Goal: Task Accomplishment & Management: Manage account settings

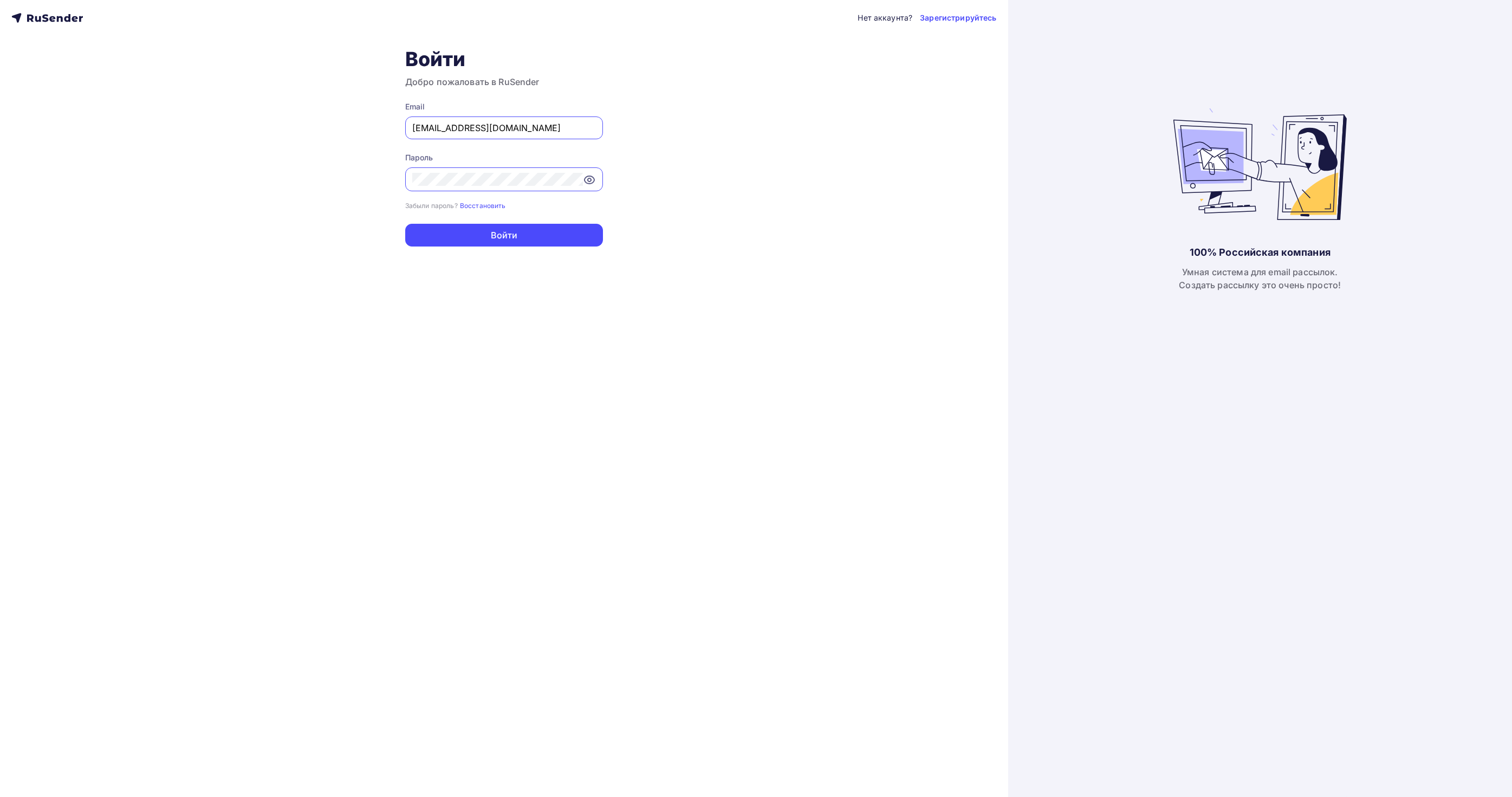
click at [511, 133] on input "[EMAIL_ADDRESS][DOMAIN_NAME]" at bounding box center [504, 128] width 184 height 13
paste input "[EMAIL_ADDRESS][DOMAIN_NAME]"
type input "[EMAIL_ADDRESS][DOMAIN_NAME]"
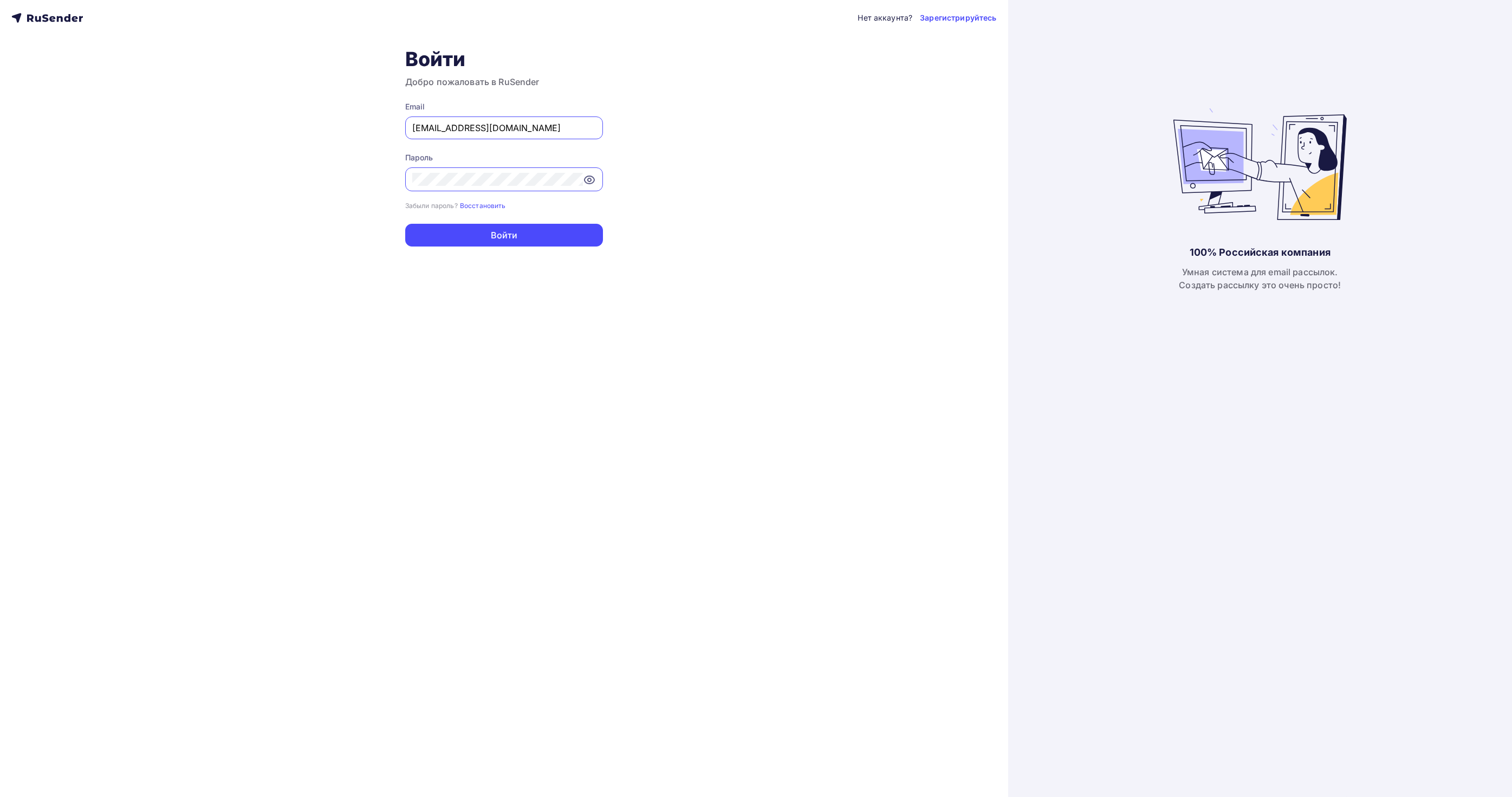
click at [288, 180] on div "Нет аккаунта? Зарегистрируйтесь Войти Добро пожаловать в RuSender Email [EMAIL_…" at bounding box center [504, 398] width 1008 height 797
click at [505, 230] on button "Войти" at bounding box center [504, 235] width 198 height 23
drag, startPoint x: 412, startPoint y: 123, endPoint x: 377, endPoint y: 125, distance: 35.1
click at [380, 125] on div "Нет аккаунта? Зарегистрируйтесь Войти Добро пожаловать в RuSender Email [EMAIL_…" at bounding box center [504, 398] width 1008 height 797
drag, startPoint x: 532, startPoint y: 136, endPoint x: 589, endPoint y: 143, distance: 57.4
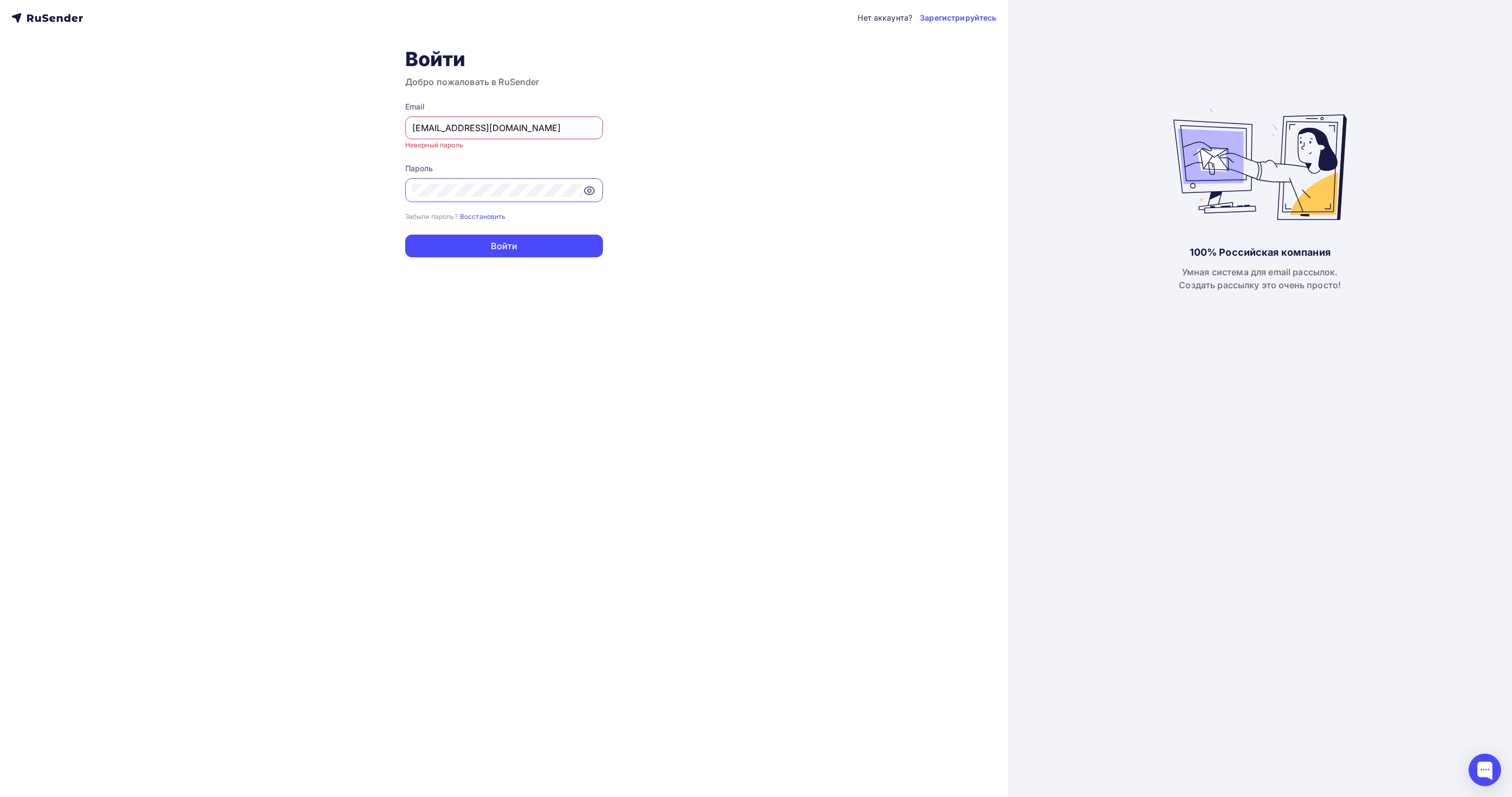
click at [589, 143] on div "Email [EMAIL_ADDRESS][DOMAIN_NAME] Неверный пароль" at bounding box center [504, 126] width 198 height 49
click at [280, 185] on div "Нет аккаунта? Зарегистрируйтесь Войти Добро пожаловать в RuSender Email [EMAIL_…" at bounding box center [504, 398] width 1008 height 797
click at [545, 126] on input "[EMAIL_ADDRESS][DOMAIN_NAME]" at bounding box center [504, 128] width 184 height 13
click at [518, 127] on input "[EMAIL_ADDRESS][DOMAIN_NAME]" at bounding box center [504, 128] width 184 height 13
drag, startPoint x: 494, startPoint y: 228, endPoint x: 503, endPoint y: 130, distance: 98.4
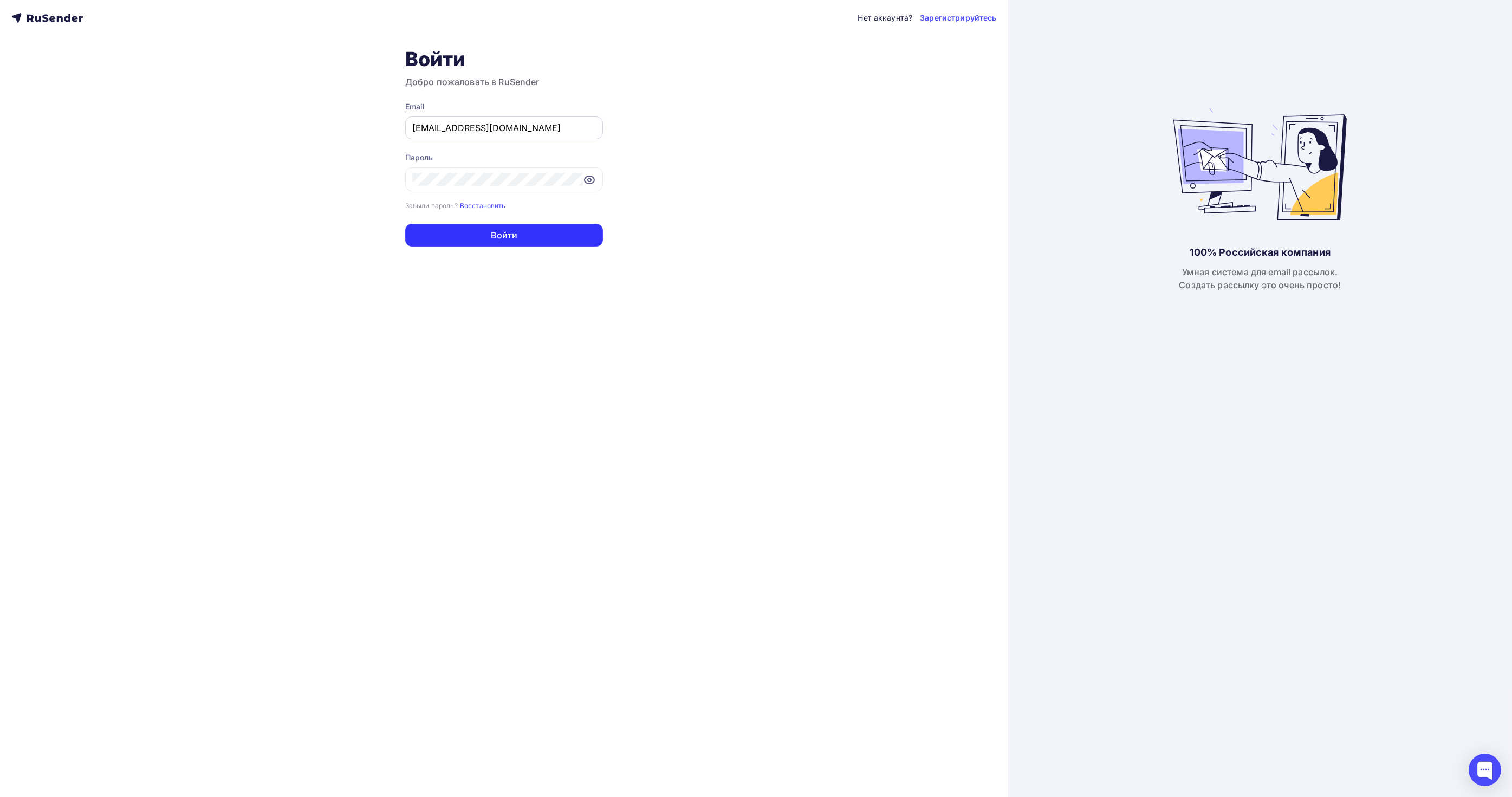
click at [503, 130] on form "Email [EMAIL_ADDRESS][DOMAIN_NAME] Пароль Забыли пароль? Восстановить Забыли па…" at bounding box center [504, 174] width 198 height 145
click at [504, 129] on input "[EMAIL_ADDRESS][DOMAIN_NAME]" at bounding box center [504, 128] width 184 height 13
click at [801, 166] on div "Нет аккаунта? Зарегистрируйтесь Войти Добро пожаловать в RuSender Email [EMAIL_…" at bounding box center [504, 398] width 1008 height 797
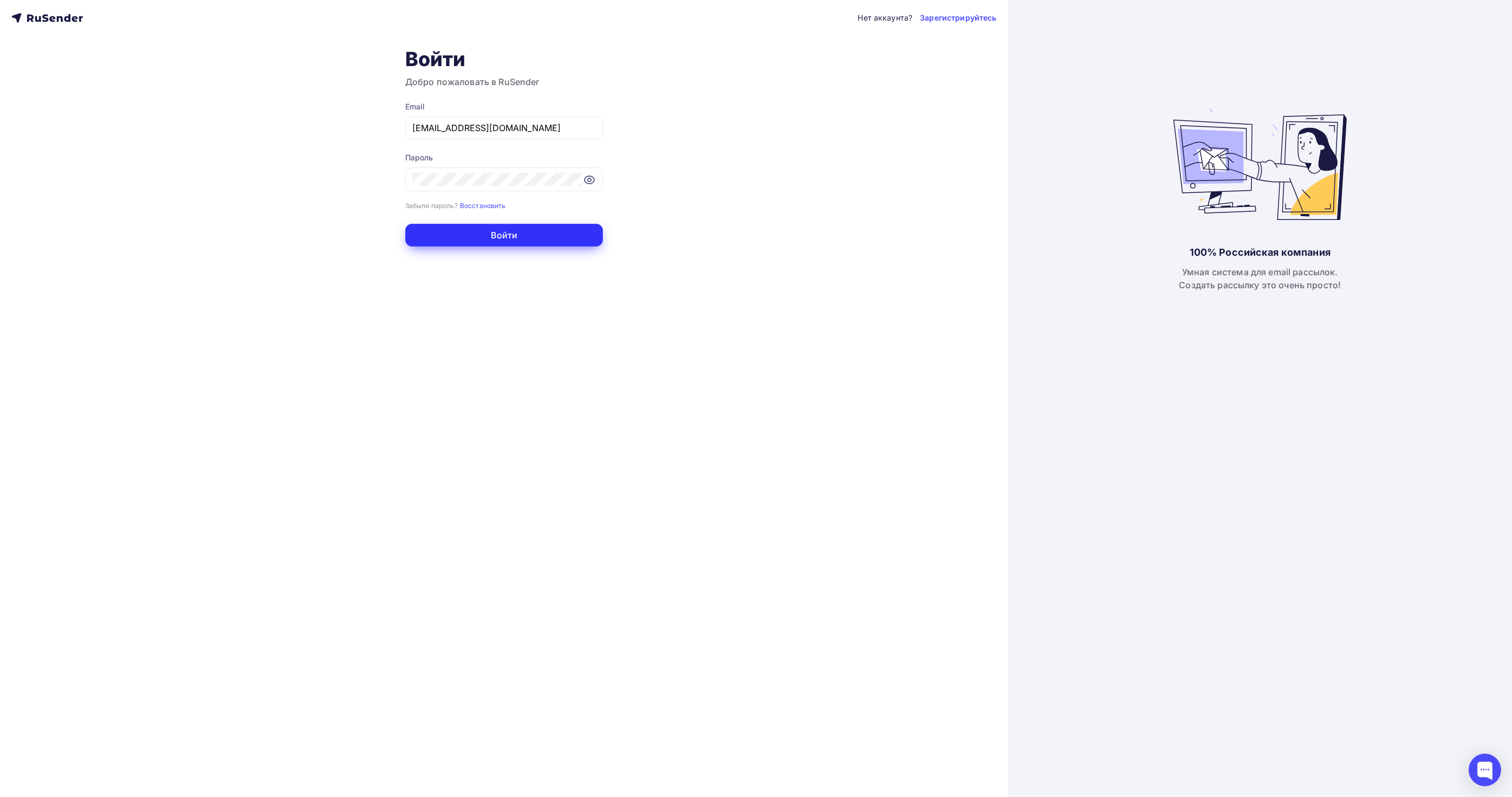
click at [454, 225] on button "Войти" at bounding box center [504, 235] width 198 height 23
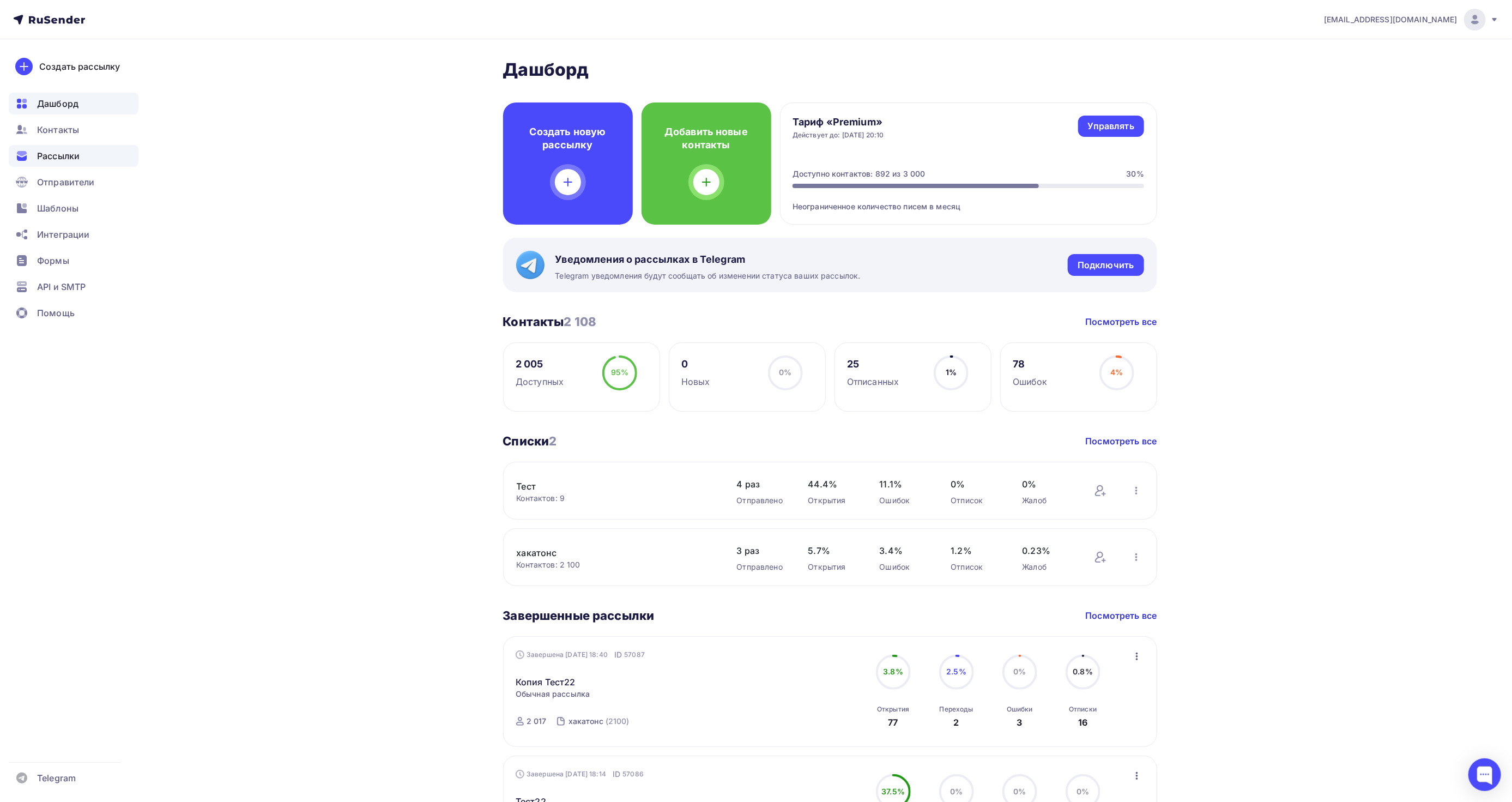
click at [63, 152] on span "Рассылки" at bounding box center [58, 156] width 43 height 13
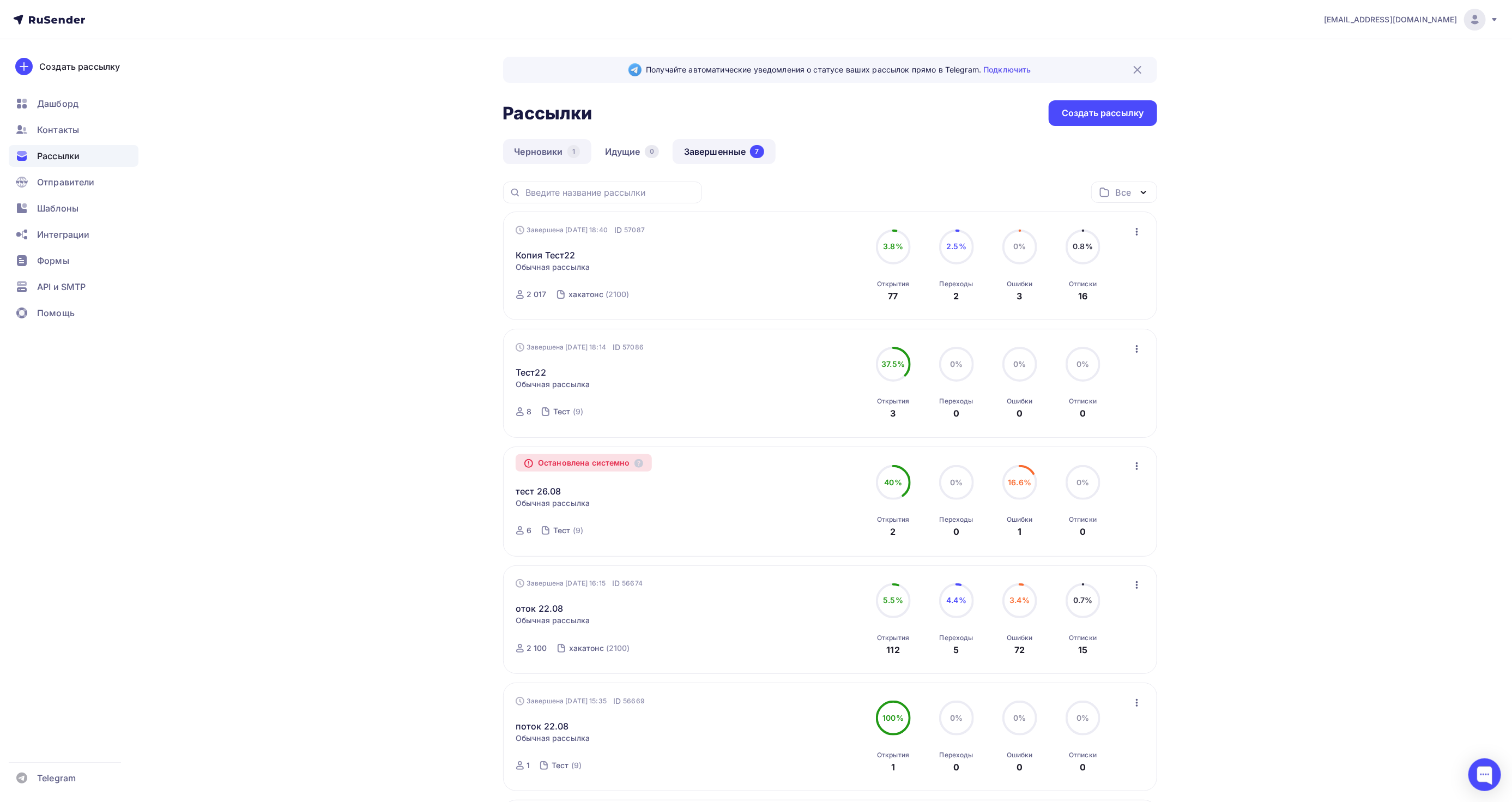
click at [553, 145] on link "Черновики 1" at bounding box center [548, 151] width 89 height 25
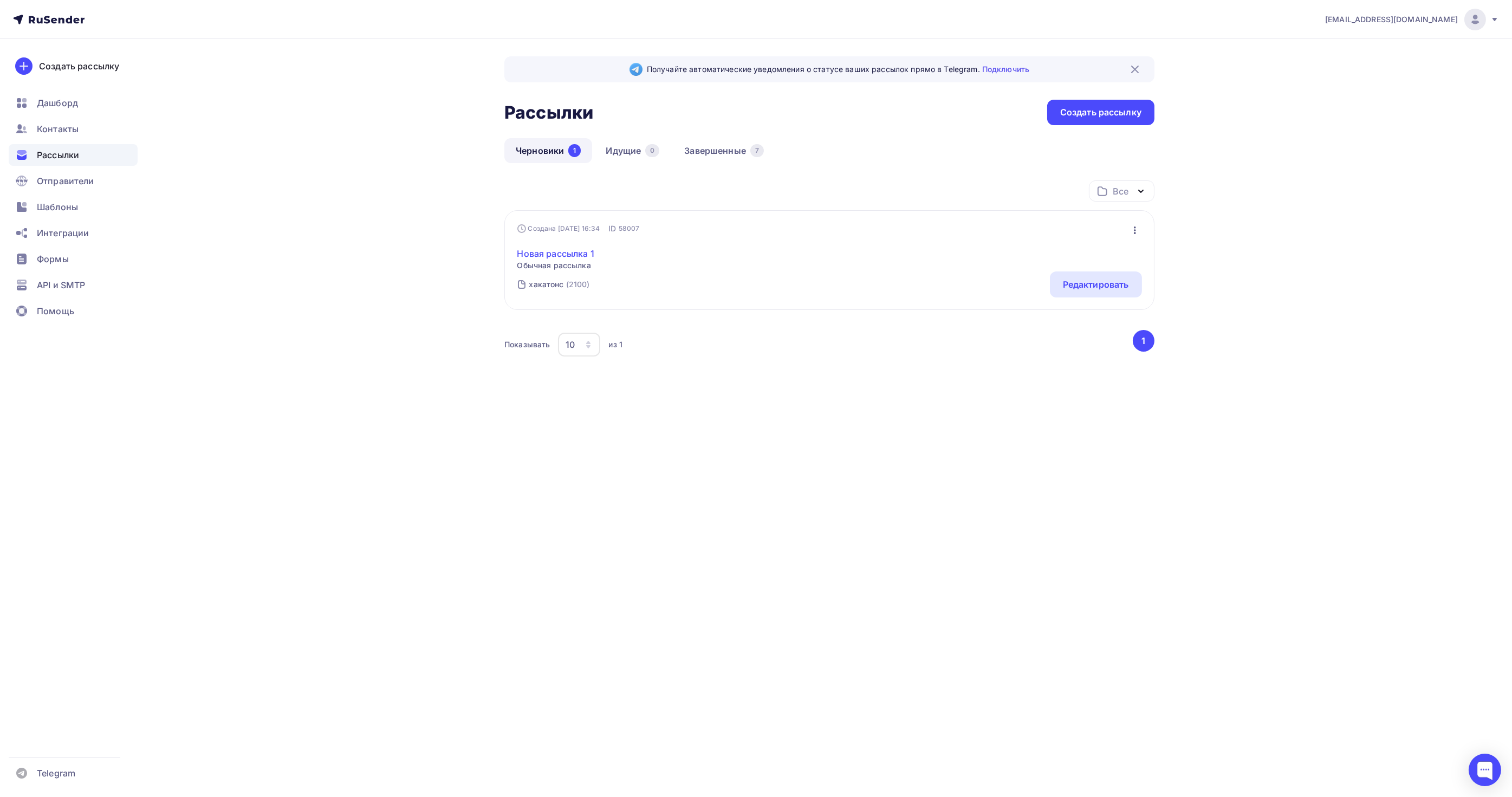
click at [580, 251] on link "Новая рассылка 1" at bounding box center [555, 254] width 77 height 13
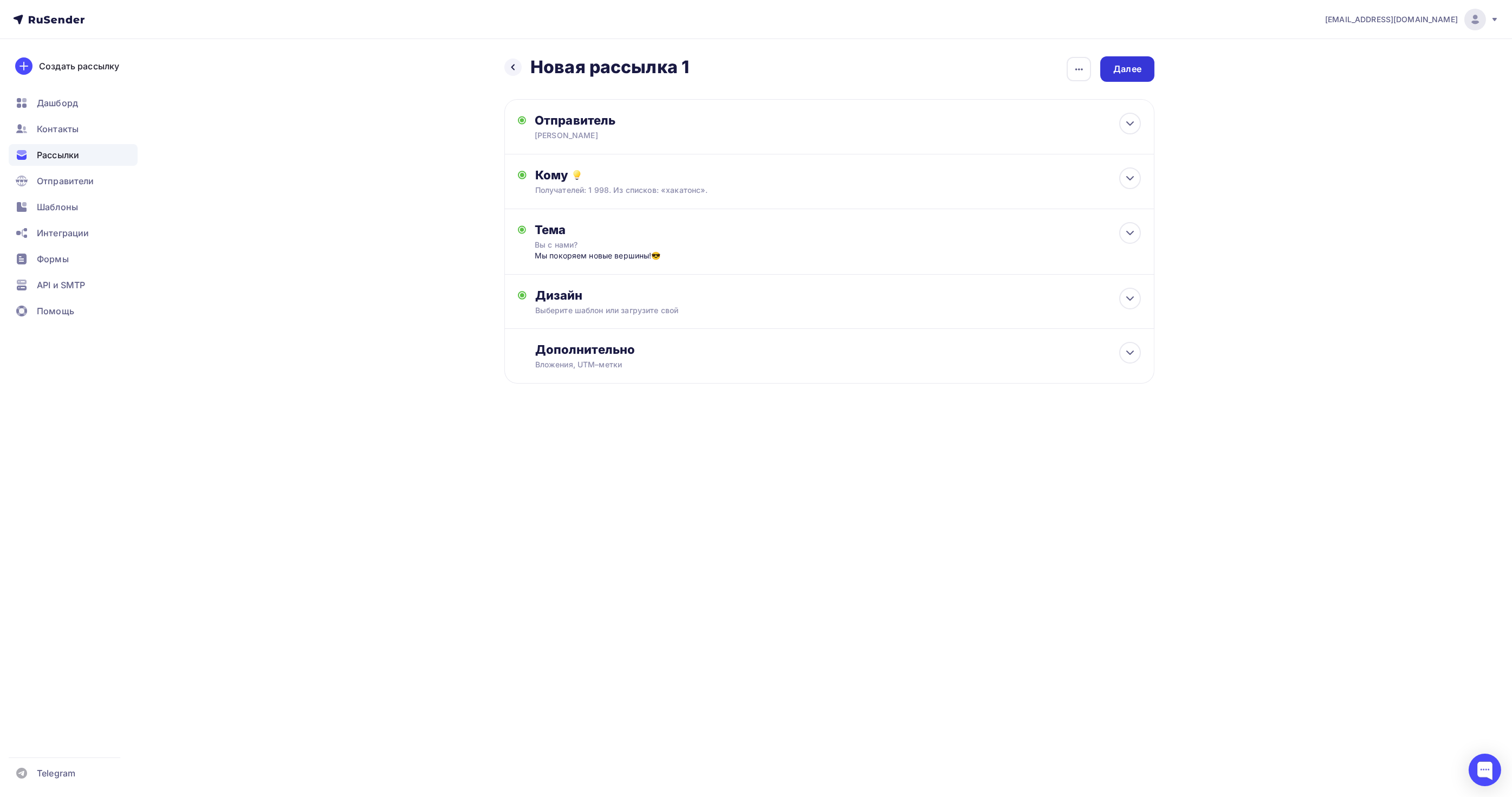
click at [1138, 74] on div "Далее" at bounding box center [1128, 69] width 28 height 12
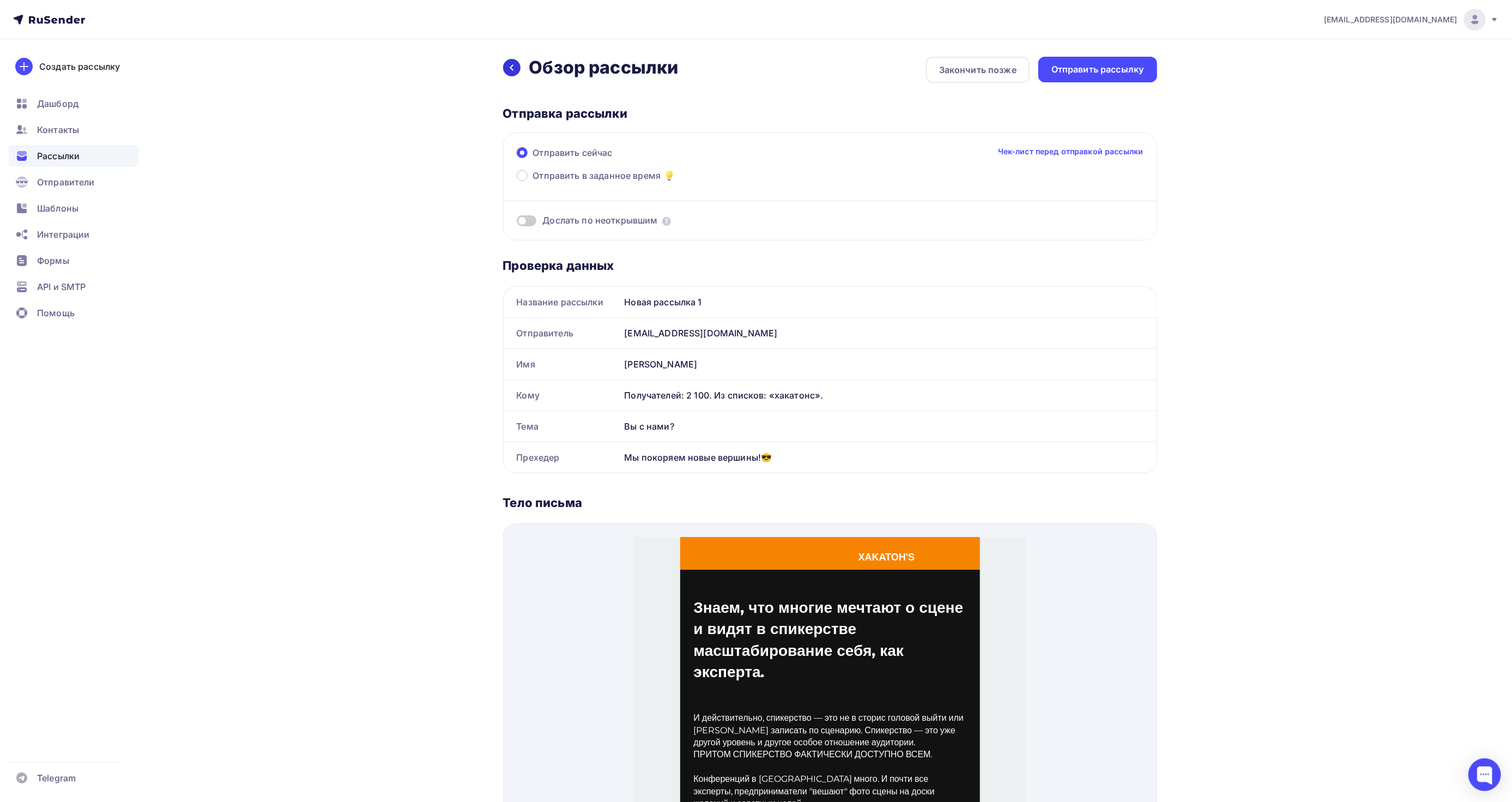
click at [506, 70] on div at bounding box center [512, 68] width 18 height 18
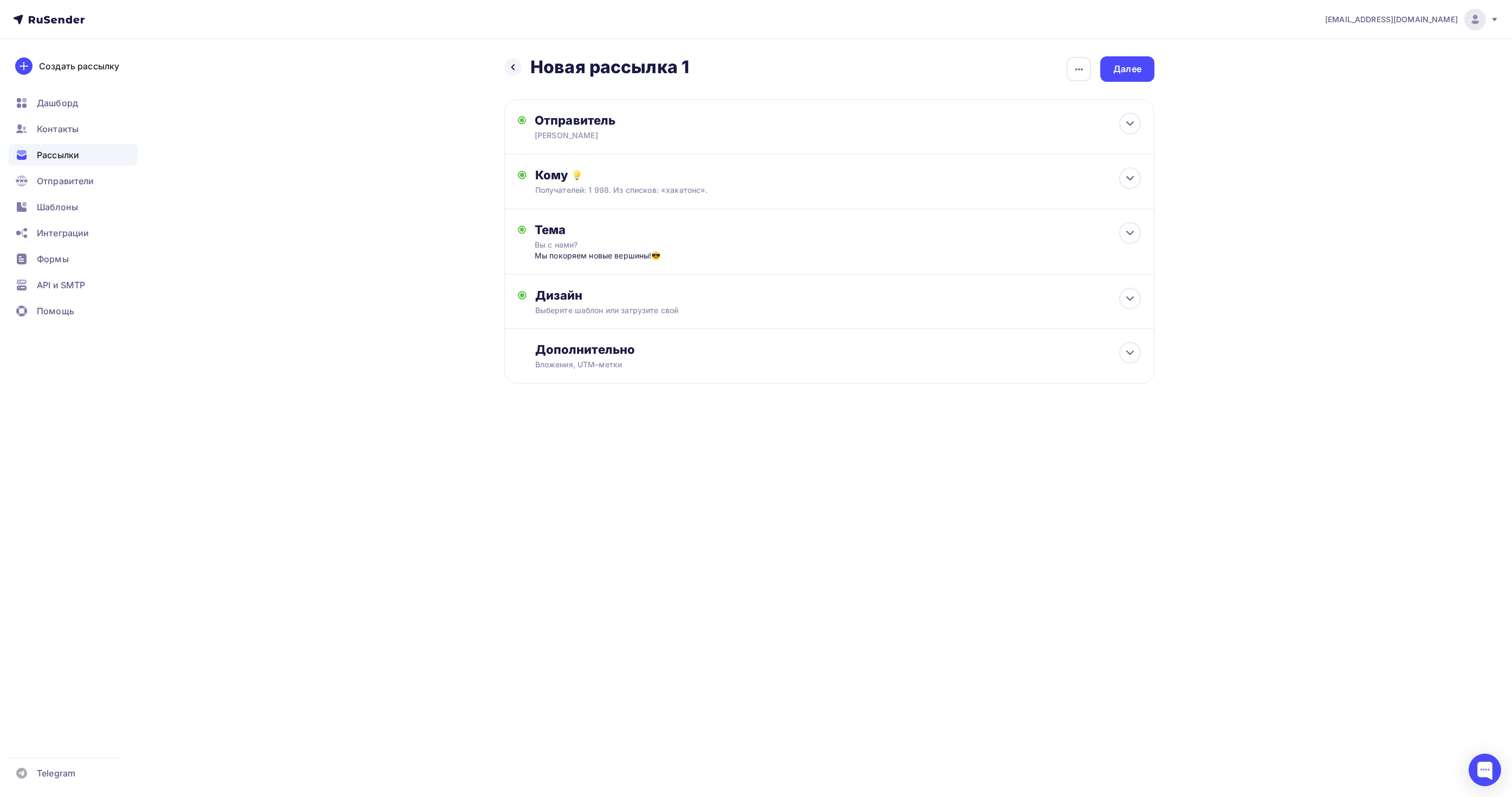
click at [1458, 14] on span "[EMAIL_ADDRESS][DOMAIN_NAME]" at bounding box center [1392, 19] width 133 height 11
click at [1376, 90] on link "Выйти" at bounding box center [1402, 99] width 182 height 22
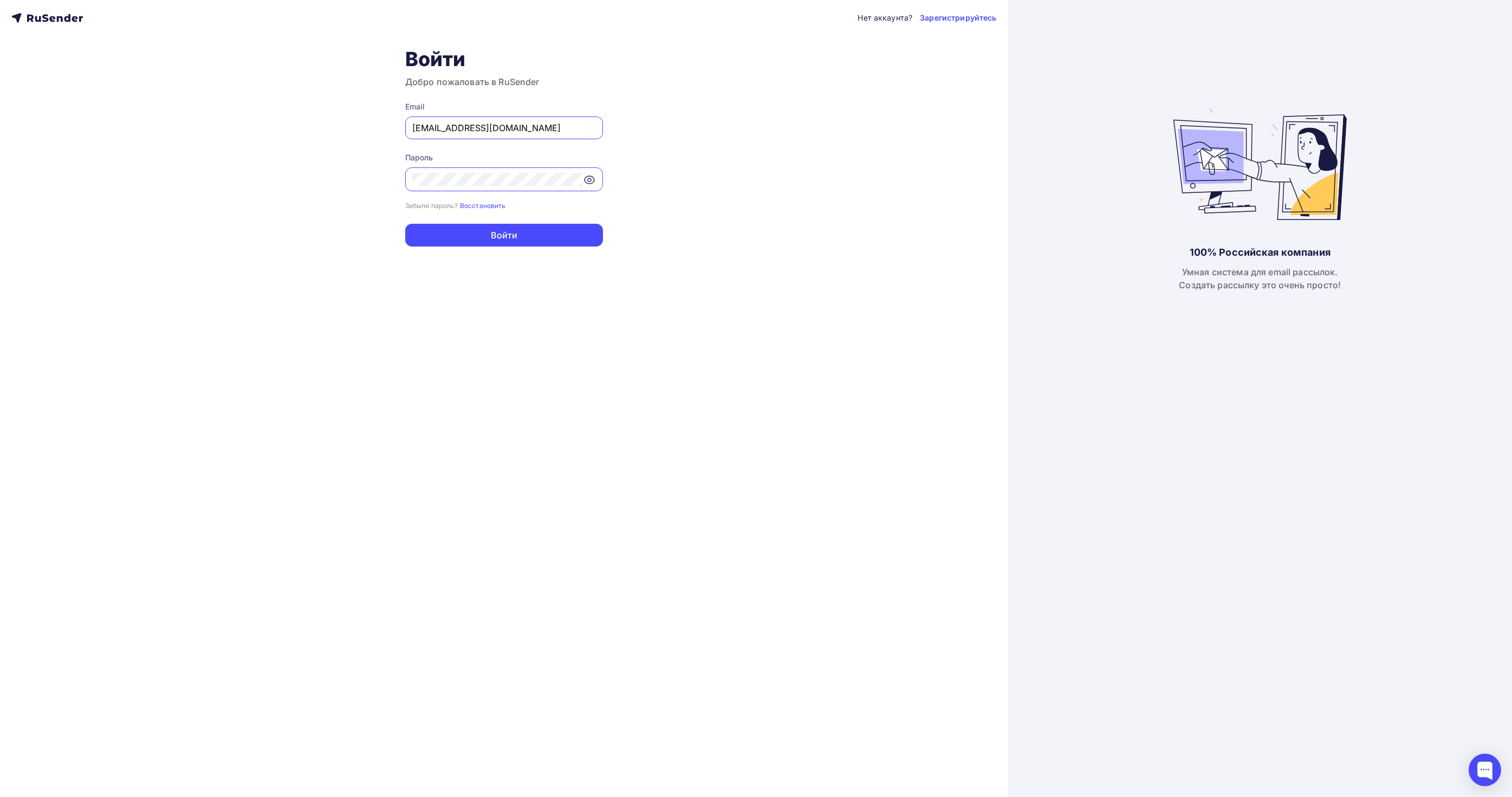
click at [571, 788] on div "Нет аккаунта? Зарегистрируйтесь Войти Добро пожаловать в RuSender Email [EMAIL_…" at bounding box center [504, 398] width 1008 height 797
click at [522, 124] on input "[EMAIL_ADDRESS][DOMAIN_NAME]" at bounding box center [504, 128] width 184 height 13
paste input "[EMAIL_ADDRESS]"
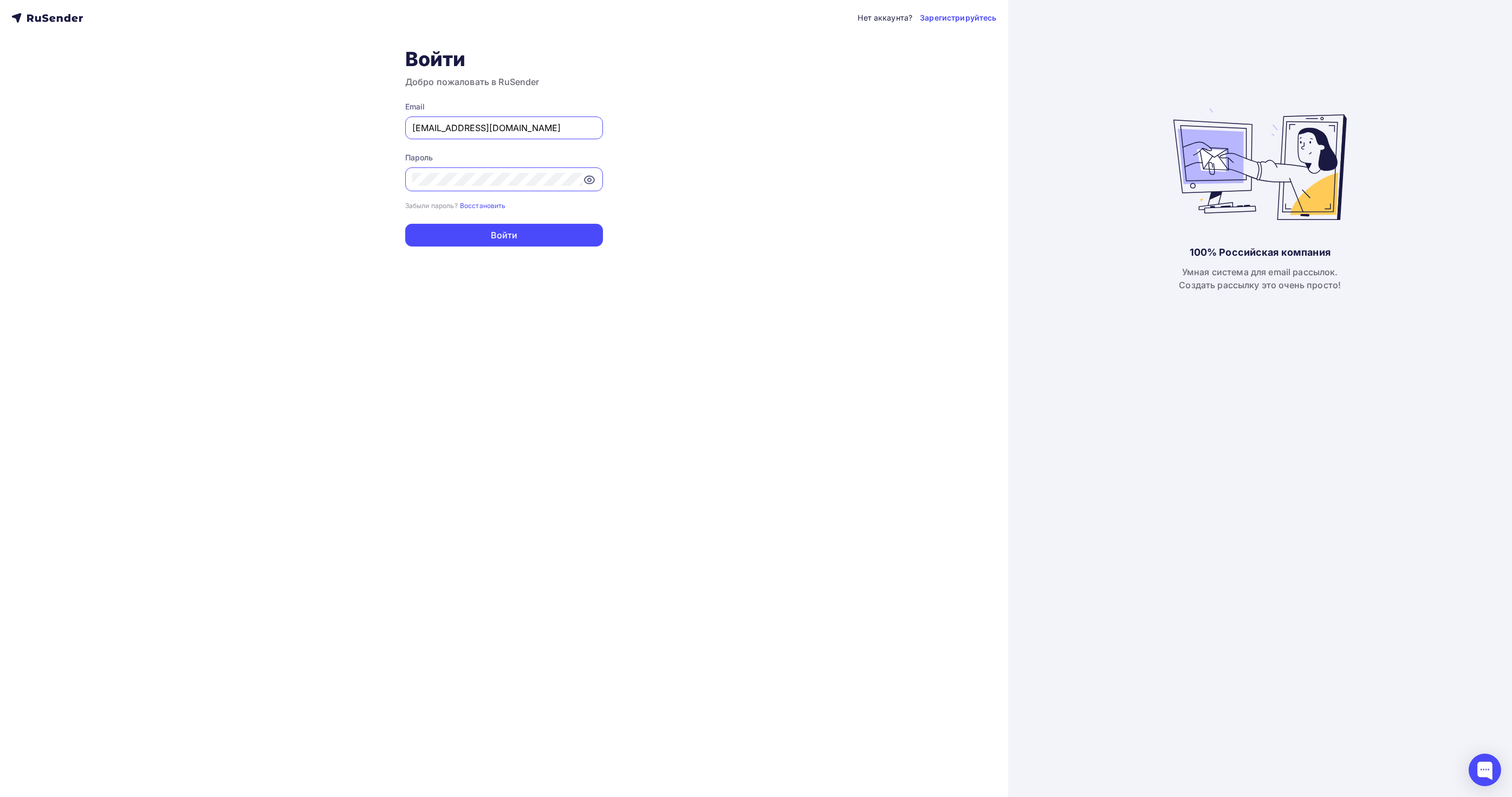
type input "[EMAIL_ADDRESS][DOMAIN_NAME]"
click at [469, 222] on form "Email [EMAIL_ADDRESS][DOMAIN_NAME] Пароль Забыли пароль? Восстановить Забыли па…" at bounding box center [504, 174] width 198 height 145
click at [466, 231] on button "Войти" at bounding box center [504, 235] width 198 height 23
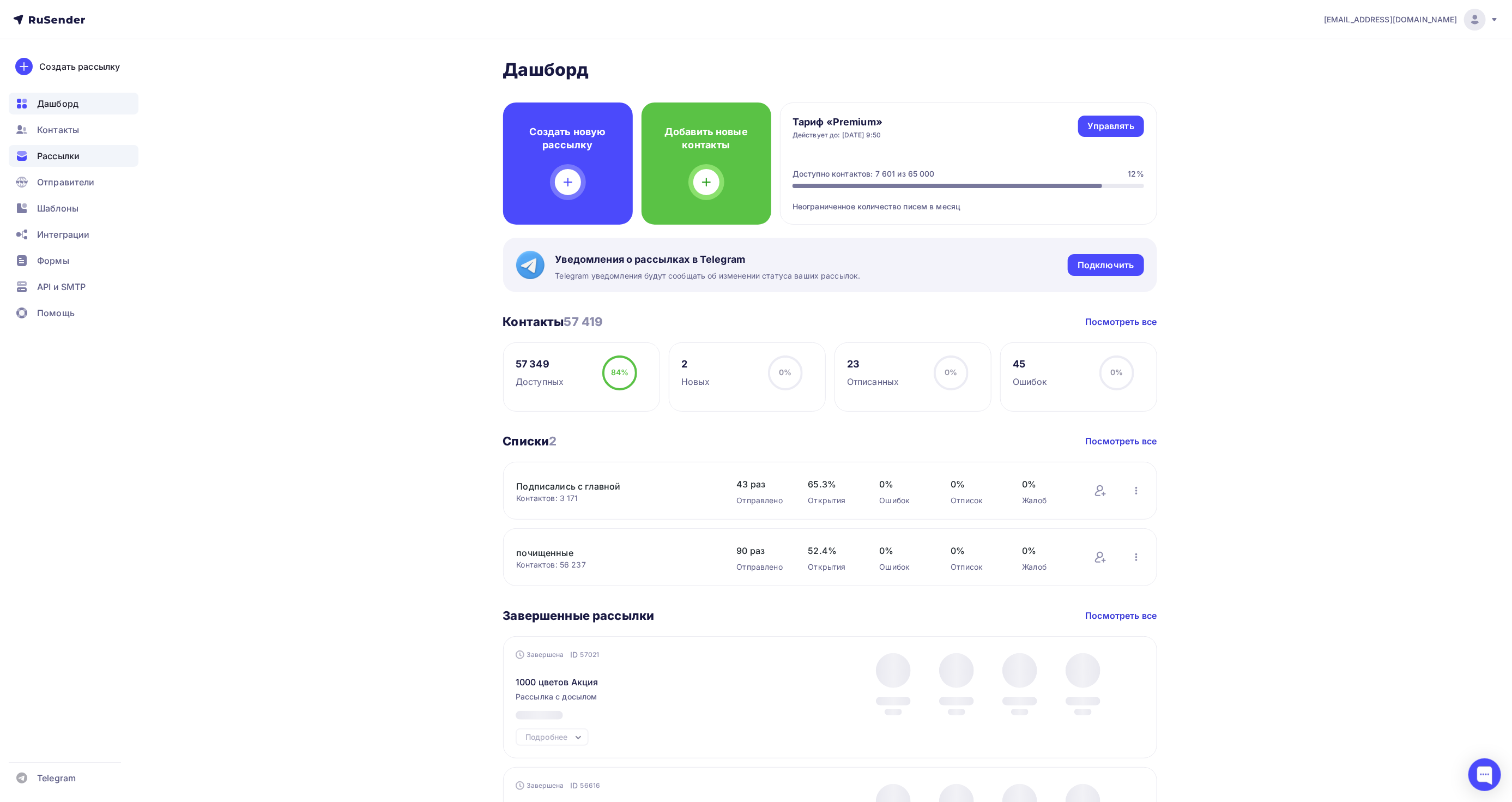
click at [80, 158] on span "Рассылки" at bounding box center [58, 156] width 43 height 13
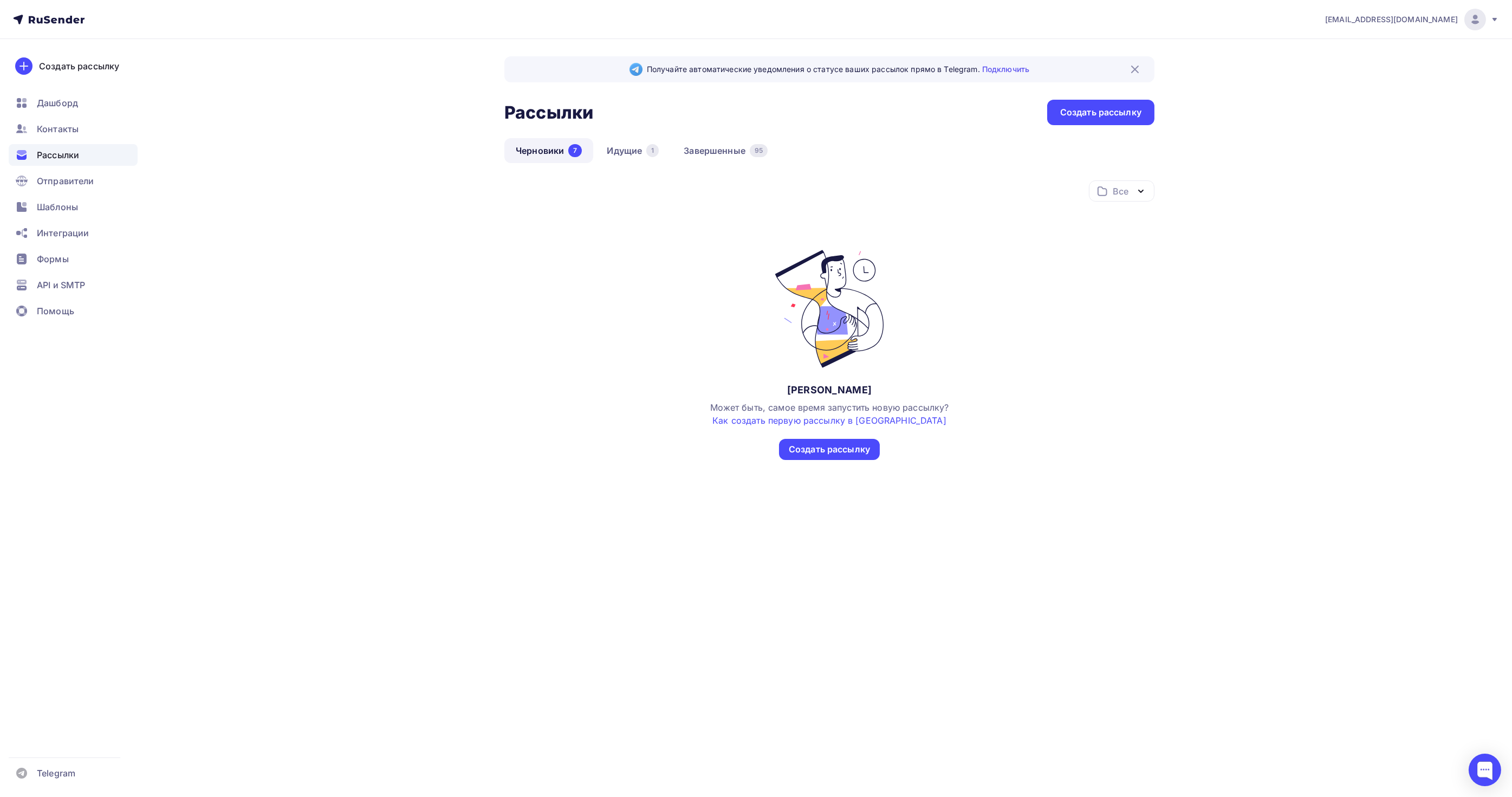
click at [564, 141] on link "Черновики 7" at bounding box center [548, 150] width 89 height 25
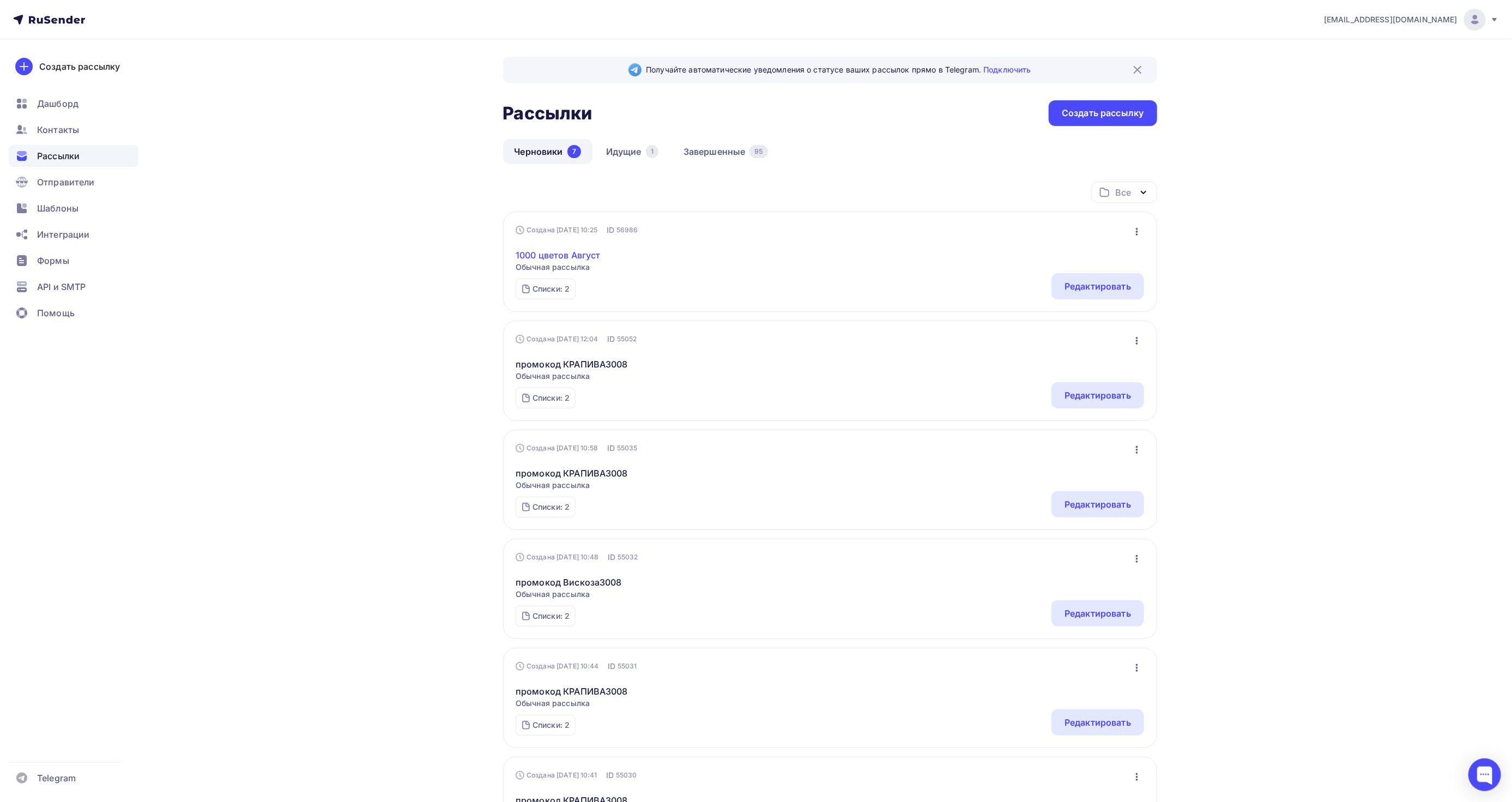
click at [595, 252] on link "1000 цветов Август" at bounding box center [558, 255] width 85 height 13
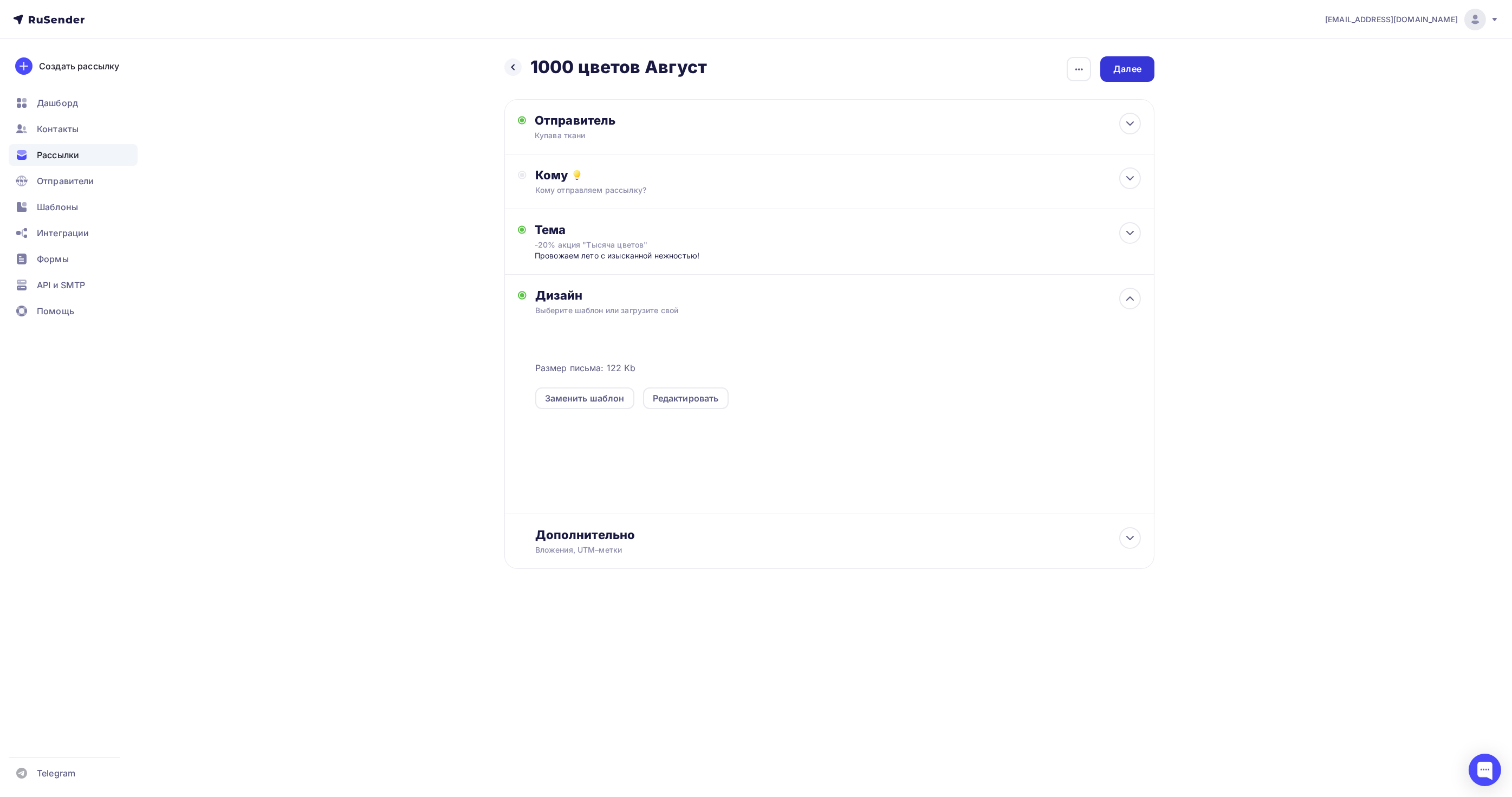
click at [1128, 72] on div "Далее" at bounding box center [1128, 69] width 28 height 12
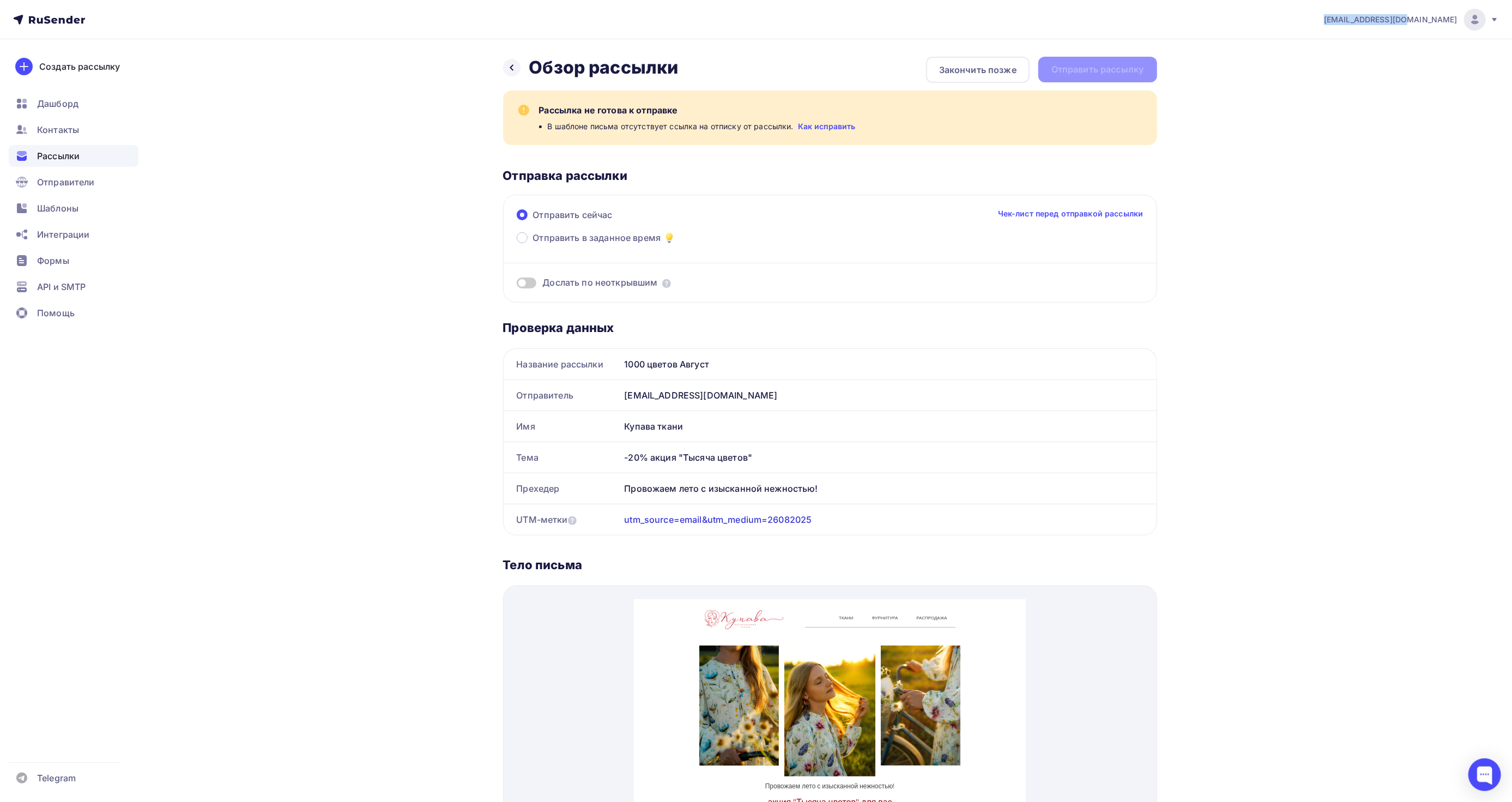
drag, startPoint x: 1361, startPoint y: 19, endPoint x: 1458, endPoint y: 17, distance: 97.0
click at [1458, 17] on nav "[EMAIL_ADDRESS][DOMAIN_NAME] Аккаунт Тарифы Выйти Создать рассылку [GEOGRAPHIC_…" at bounding box center [756, 19] width 1512 height 39
copy span "[EMAIL_ADDRESS][DOMAIN_NAME]"
click at [513, 72] on div at bounding box center [512, 68] width 18 height 18
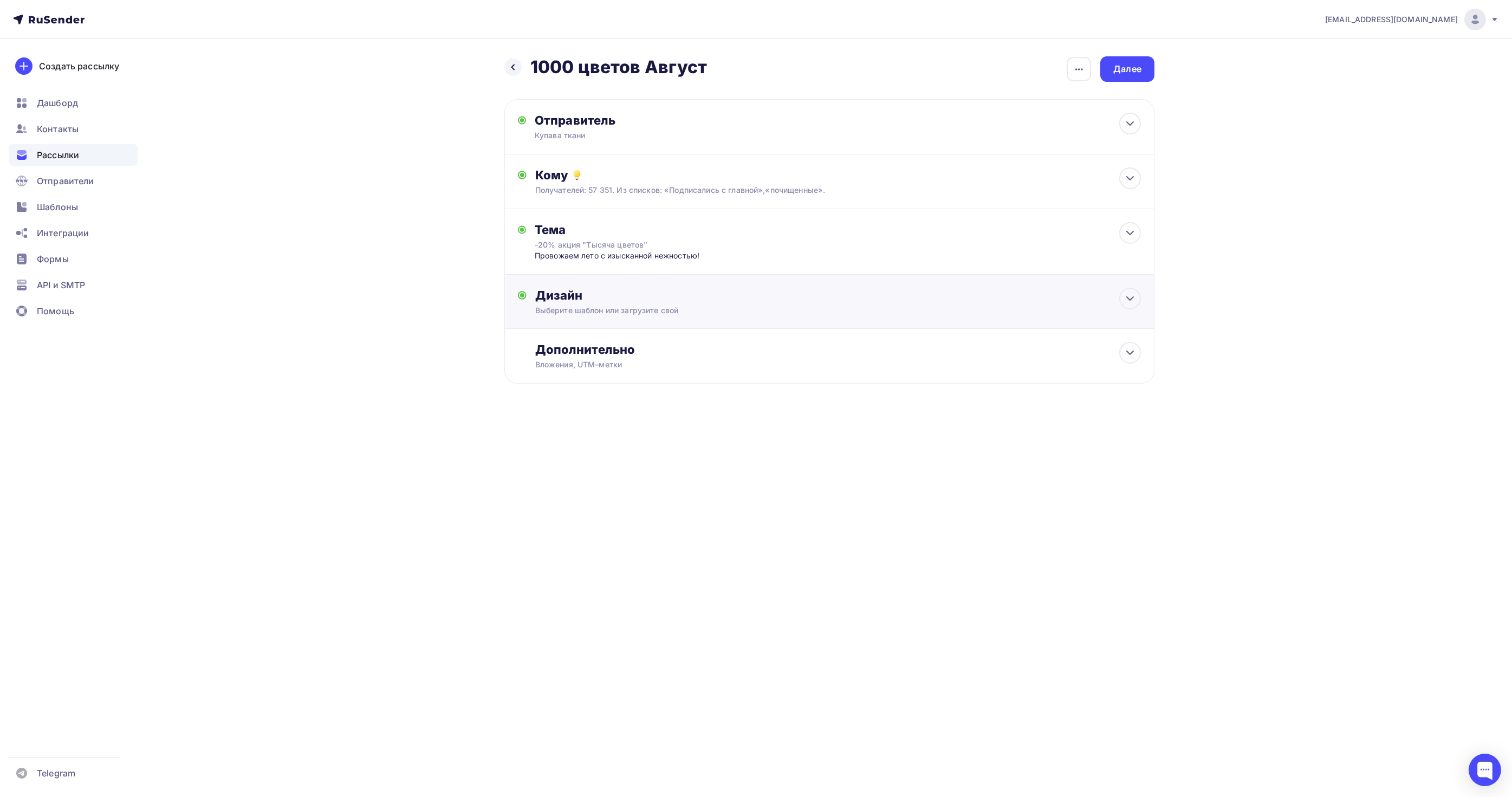
click at [825, 298] on div "Дизайн" at bounding box center [838, 295] width 606 height 15
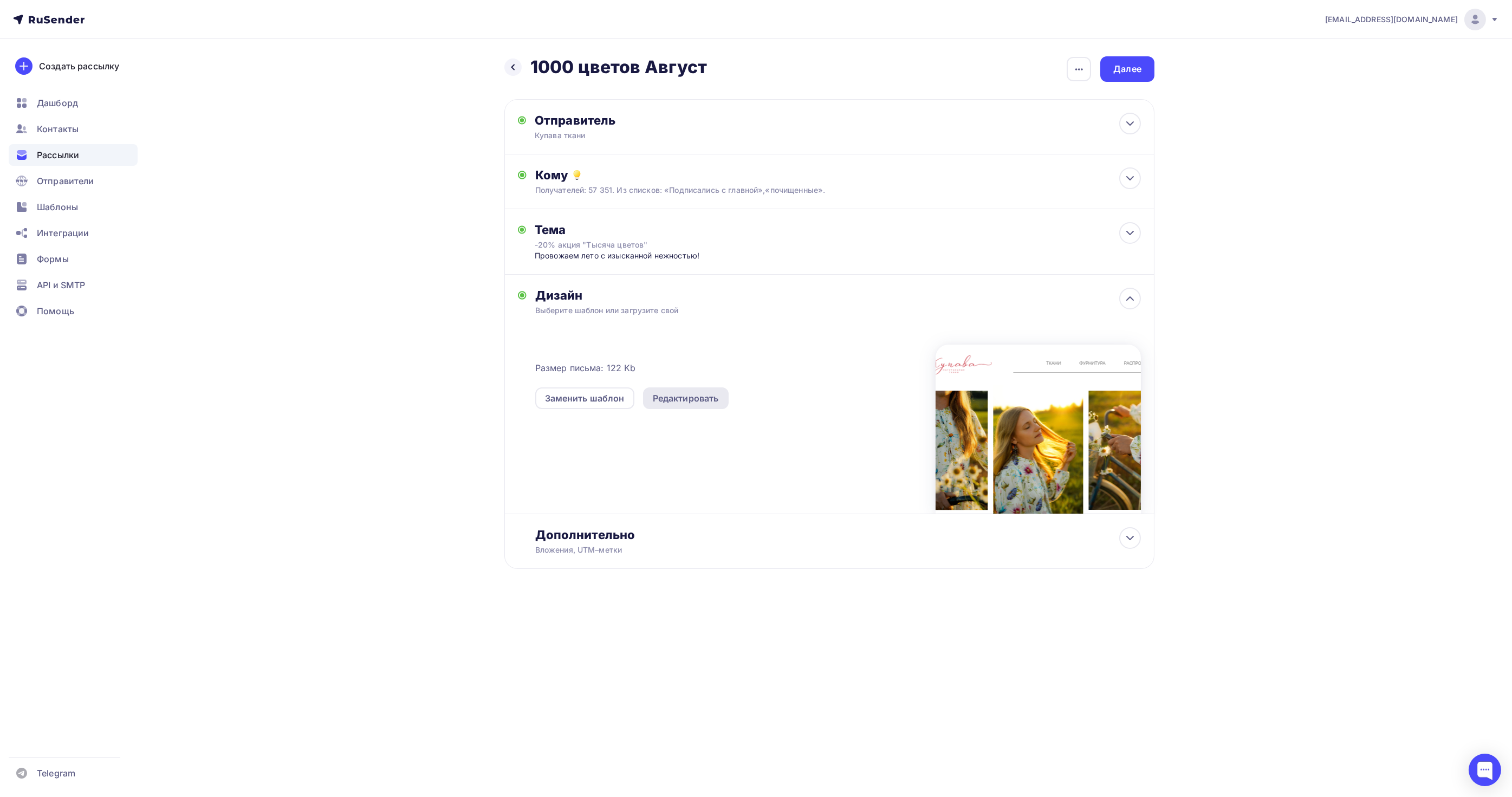
click at [681, 399] on div "Редактировать" at bounding box center [686, 398] width 66 height 13
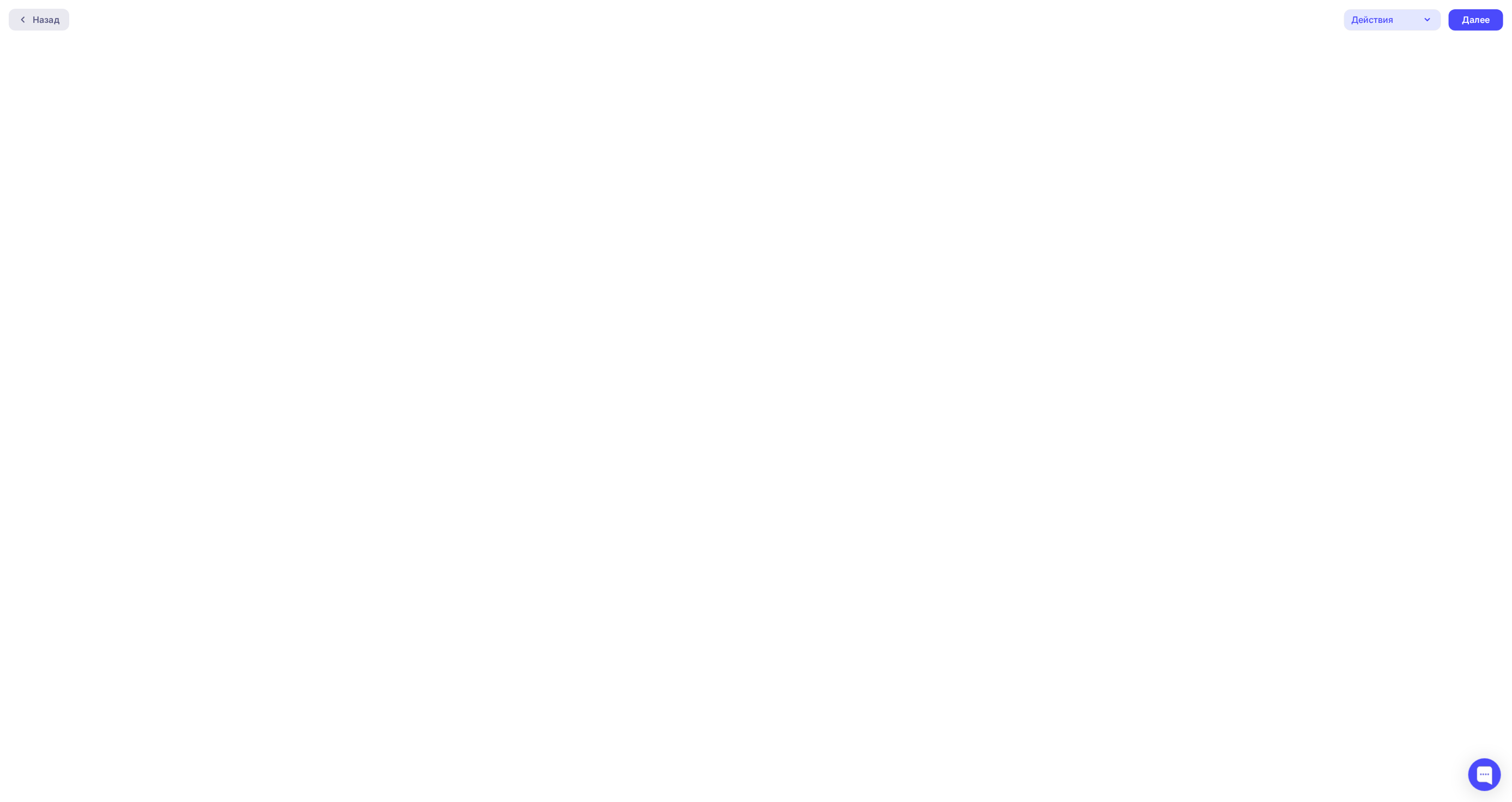
click at [41, 18] on div "Назад" at bounding box center [45, 19] width 27 height 13
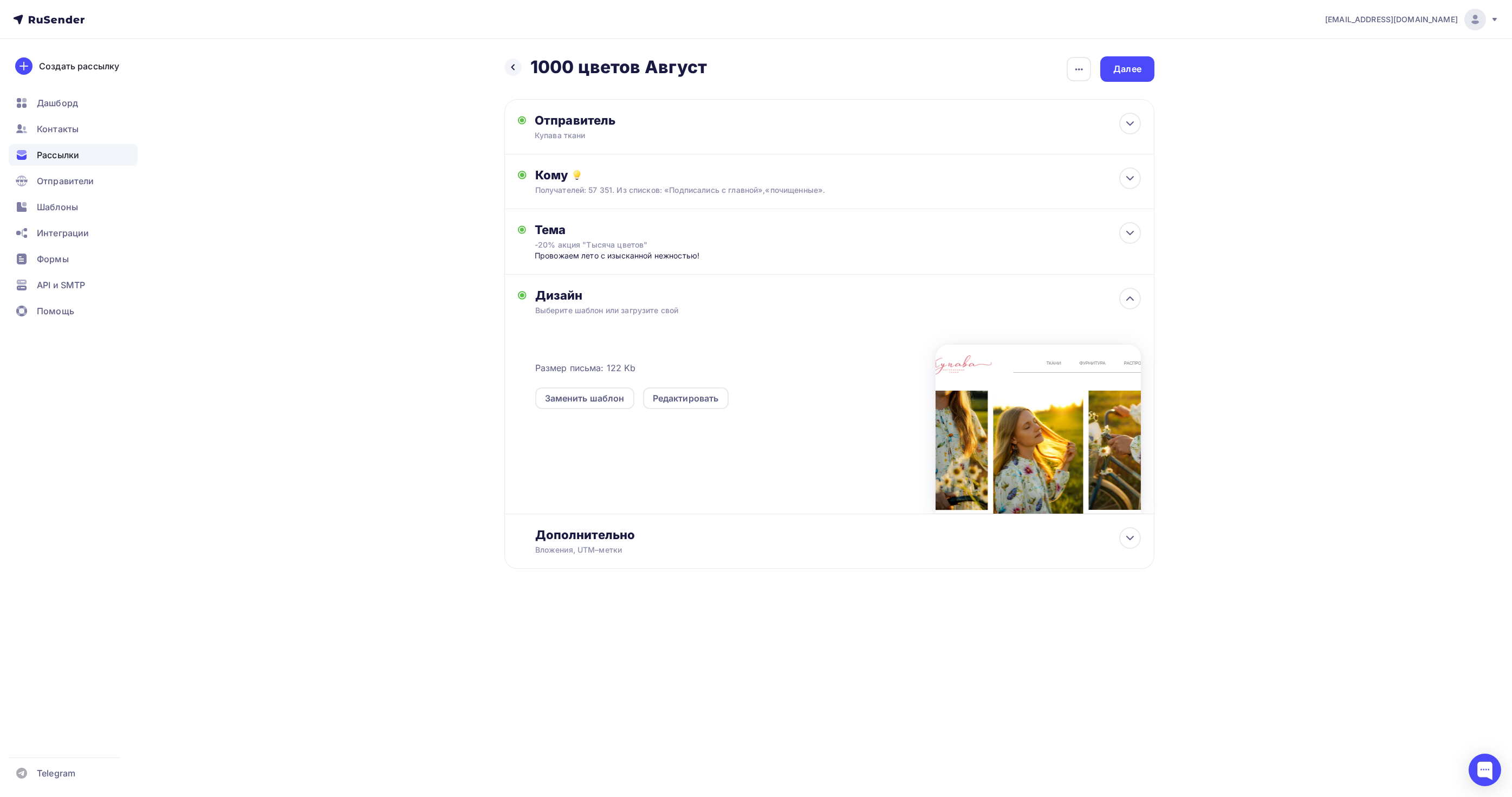
click at [245, 436] on div "[EMAIL_ADDRESS][DOMAIN_NAME] Аккаунт Тарифы Выйти Создать рассылку [GEOGRAPHIC_…" at bounding box center [756, 319] width 1512 height 639
click at [1117, 66] on div "Далее" at bounding box center [1128, 69] width 28 height 12
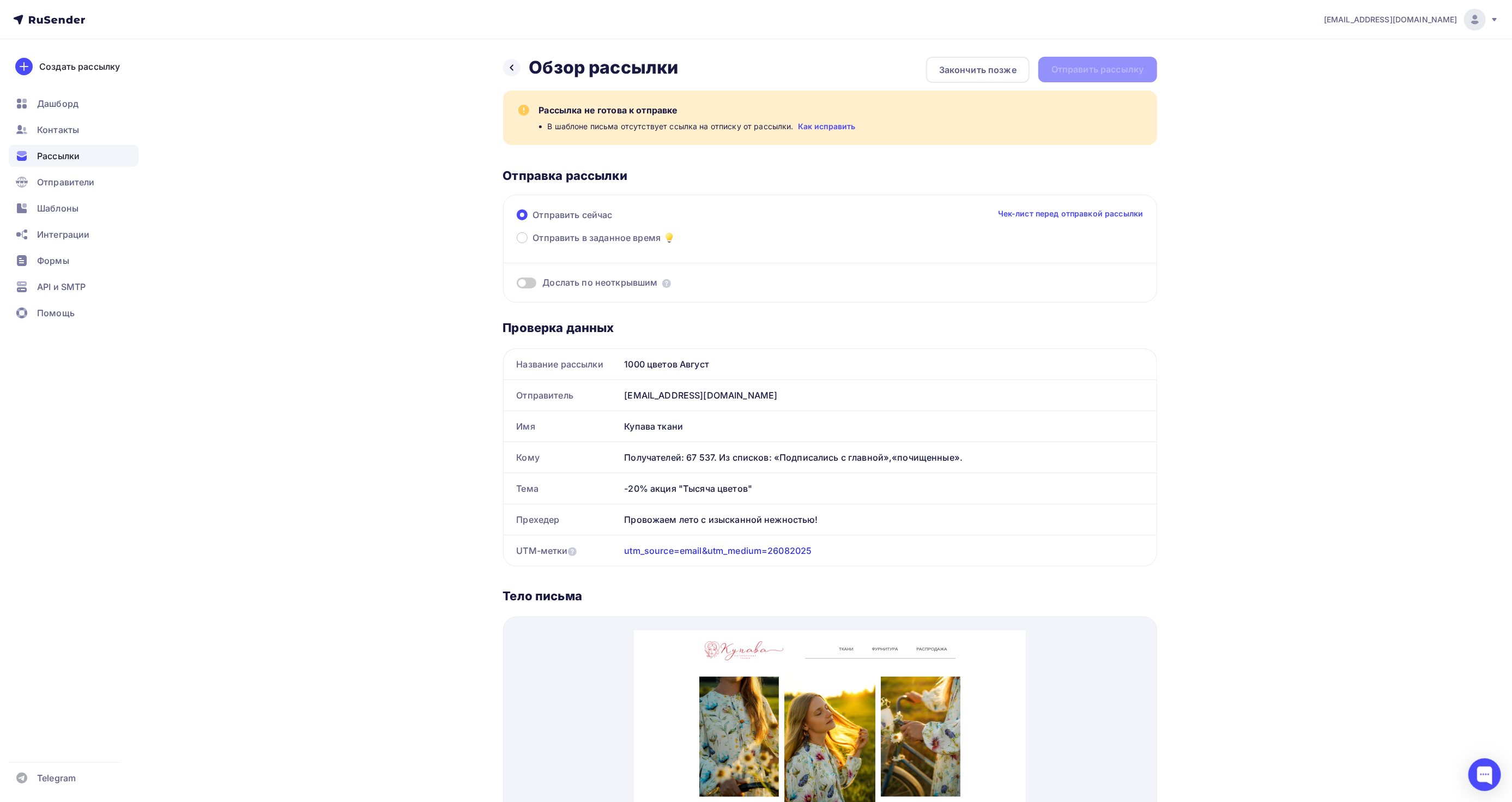
click at [340, 255] on div "Назад Обзор рассылки Обзор рассылки Закончить позже Отправить рассылку Рассылка…" at bounding box center [756, 711] width 894 height 1344
click at [80, 159] on div "Рассылки" at bounding box center [74, 156] width 130 height 22
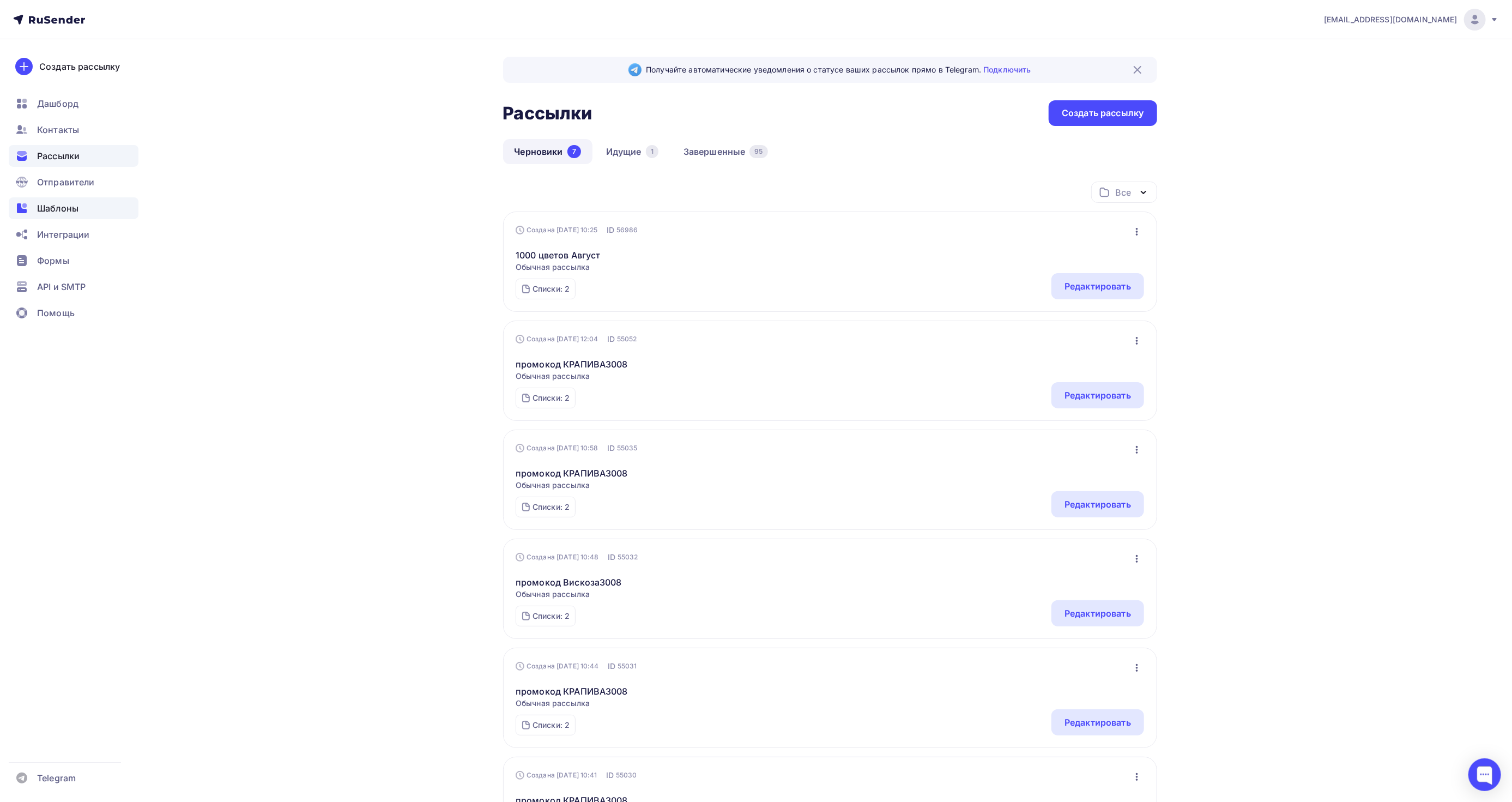
click at [66, 211] on span "Шаблоны" at bounding box center [58, 208] width 41 height 13
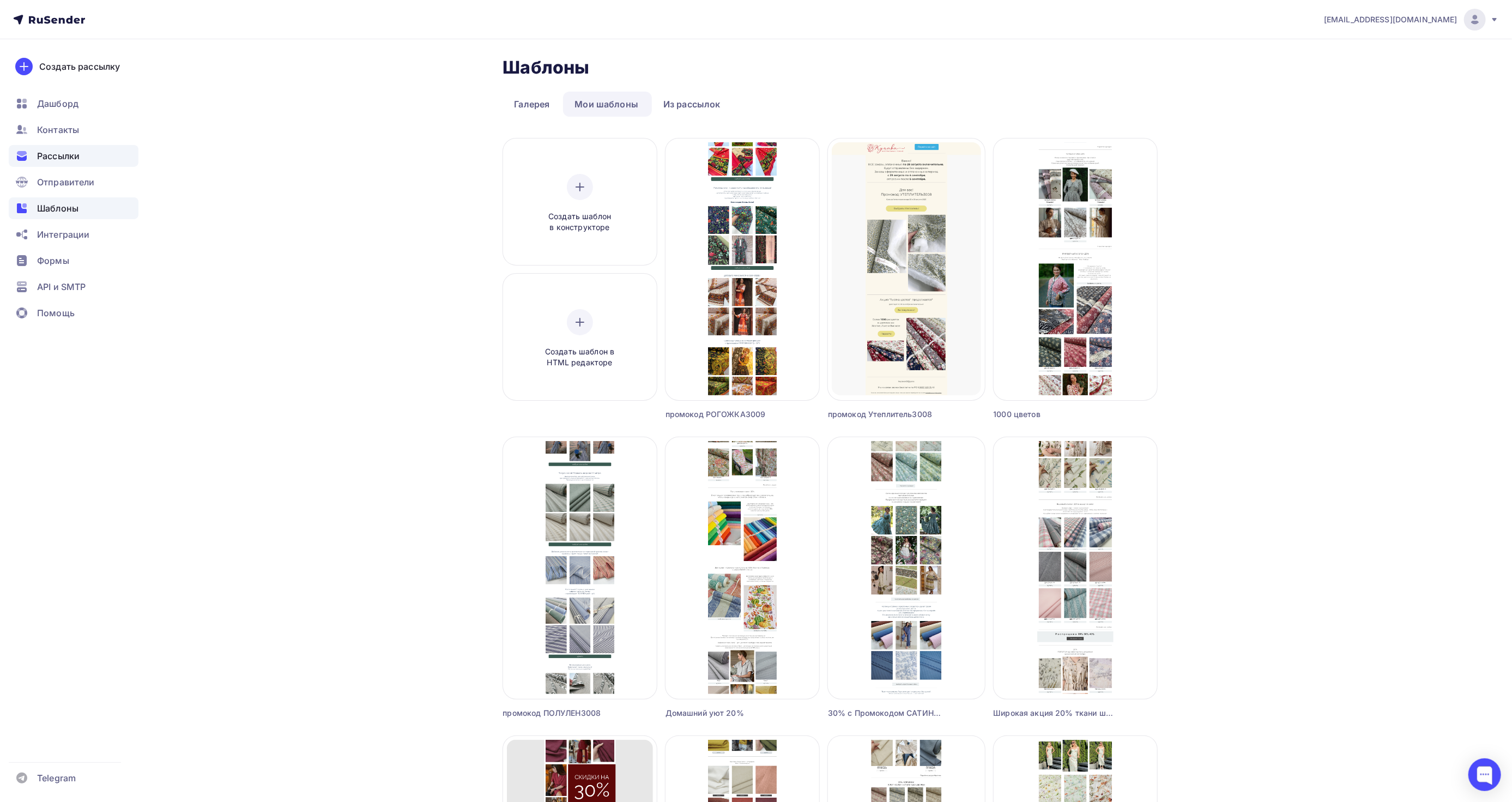
click at [55, 148] on div "Рассылки" at bounding box center [74, 156] width 130 height 22
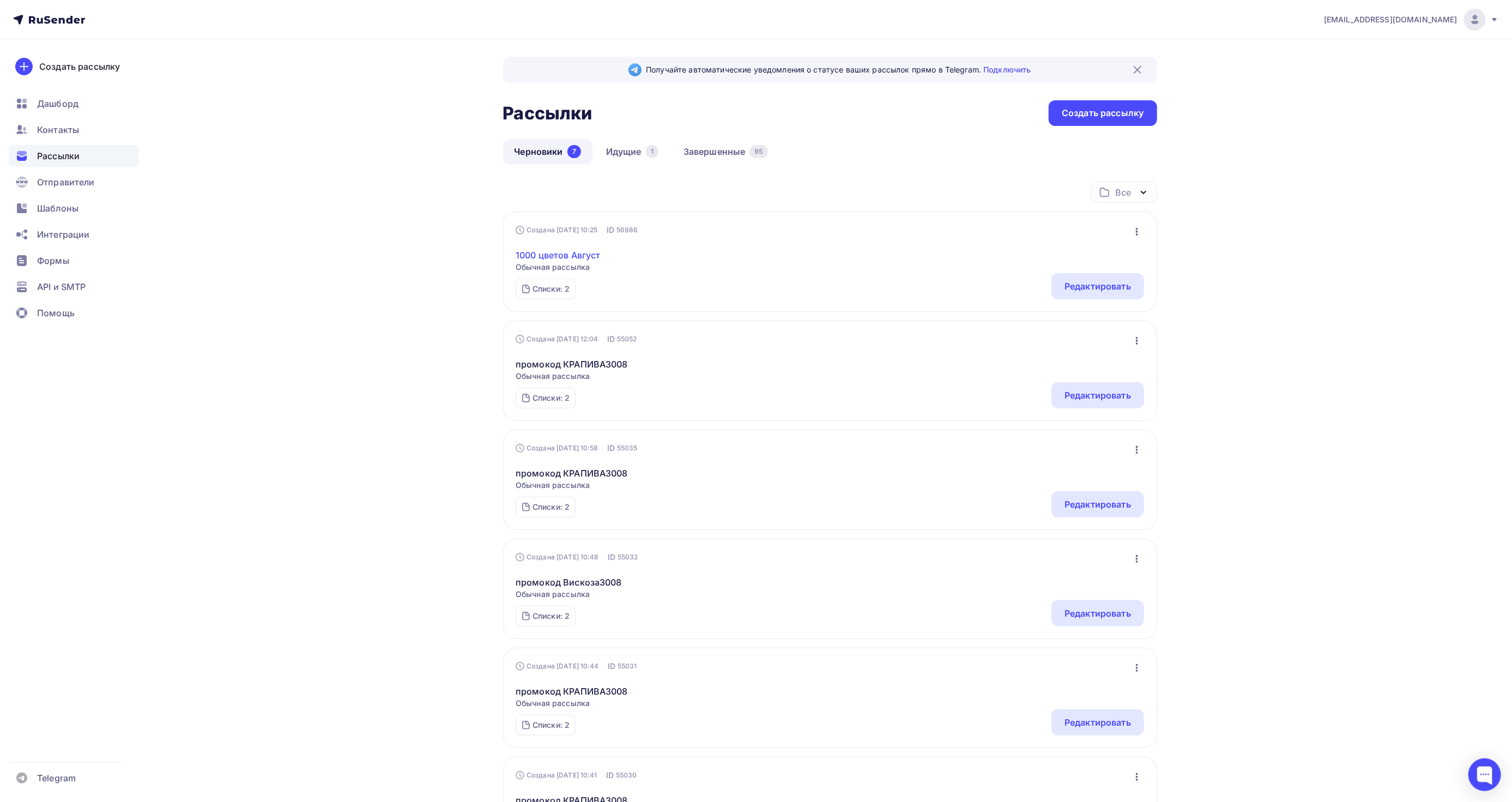
click at [579, 255] on link "1000 цветов Август" at bounding box center [558, 255] width 85 height 13
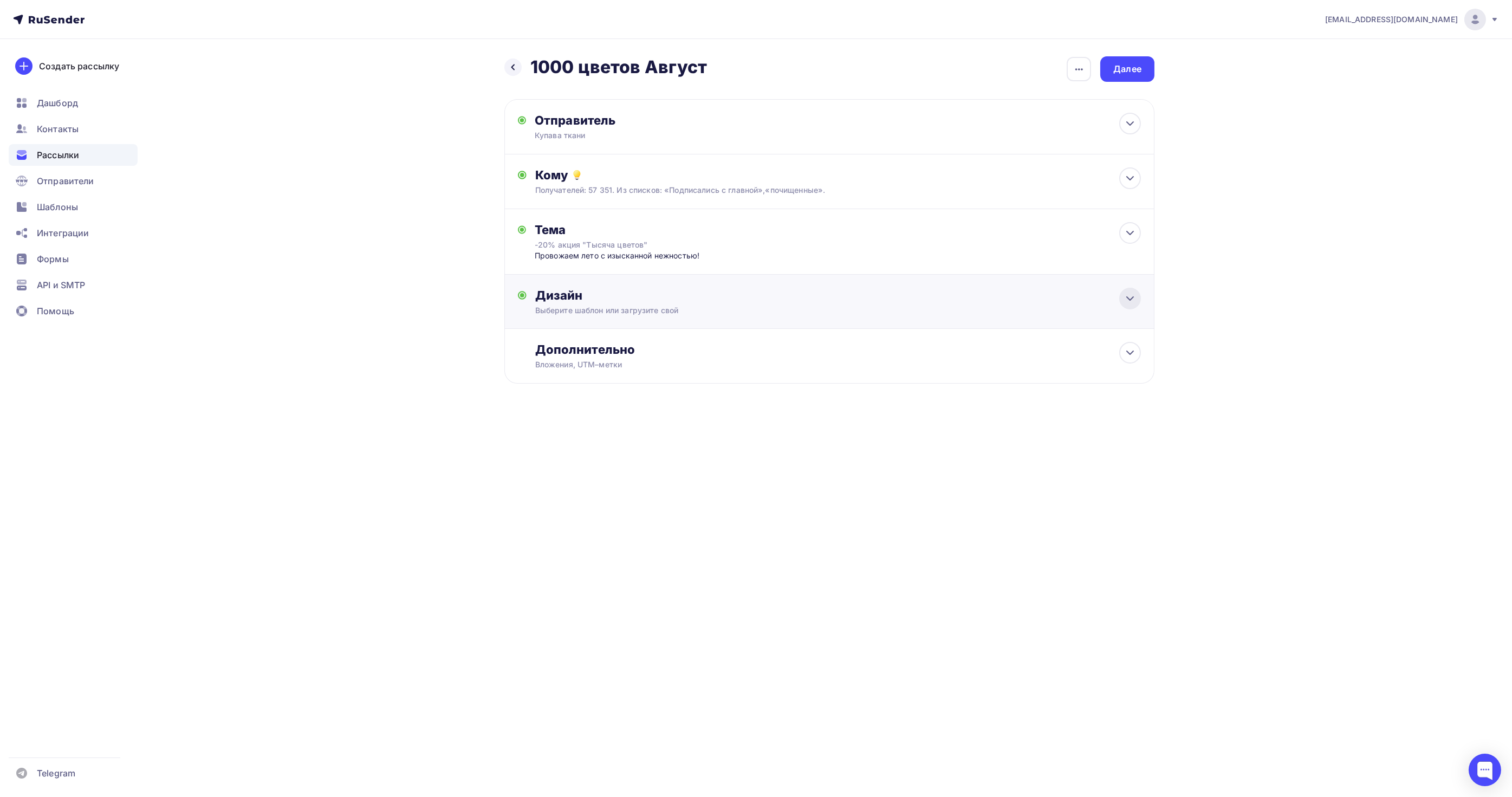
click at [1125, 299] on icon at bounding box center [1130, 298] width 13 height 13
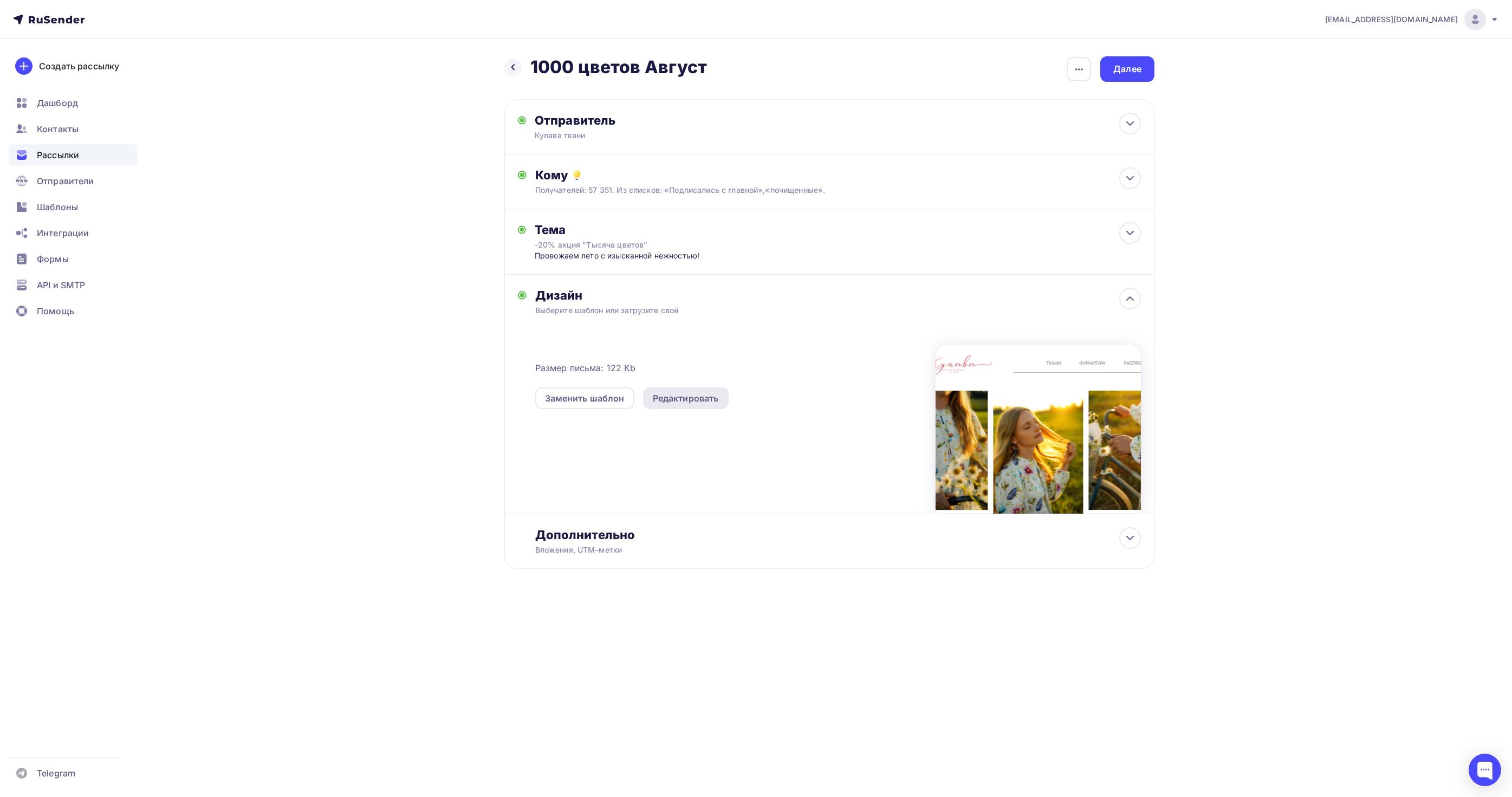
click at [696, 404] on div "Редактировать" at bounding box center [686, 398] width 86 height 22
click at [515, 67] on icon at bounding box center [513, 67] width 9 height 9
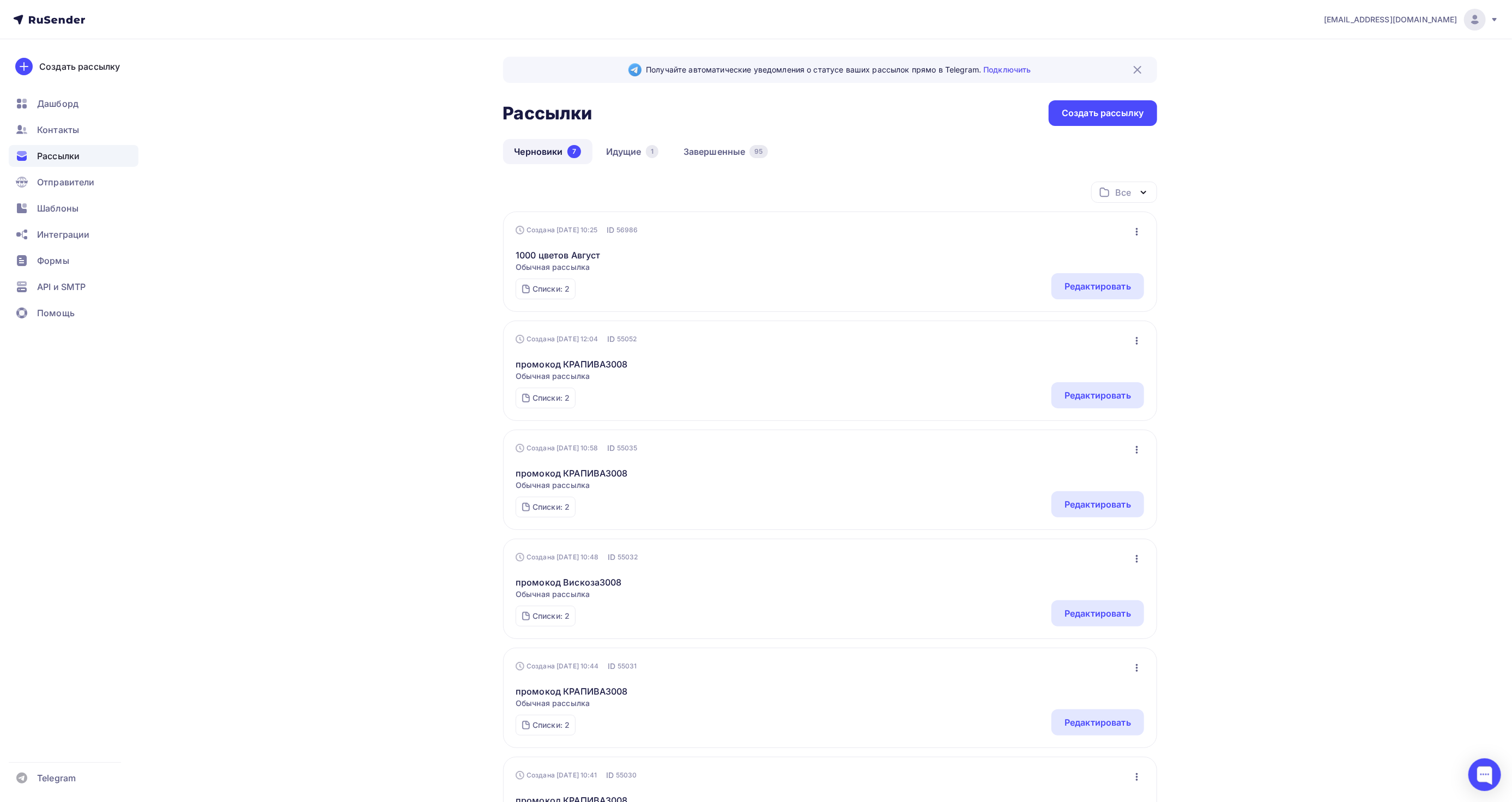
click at [1446, 17] on span "[EMAIL_ADDRESS][DOMAIN_NAME]" at bounding box center [1391, 19] width 133 height 11
click at [1363, 90] on link "Выйти" at bounding box center [1401, 99] width 183 height 22
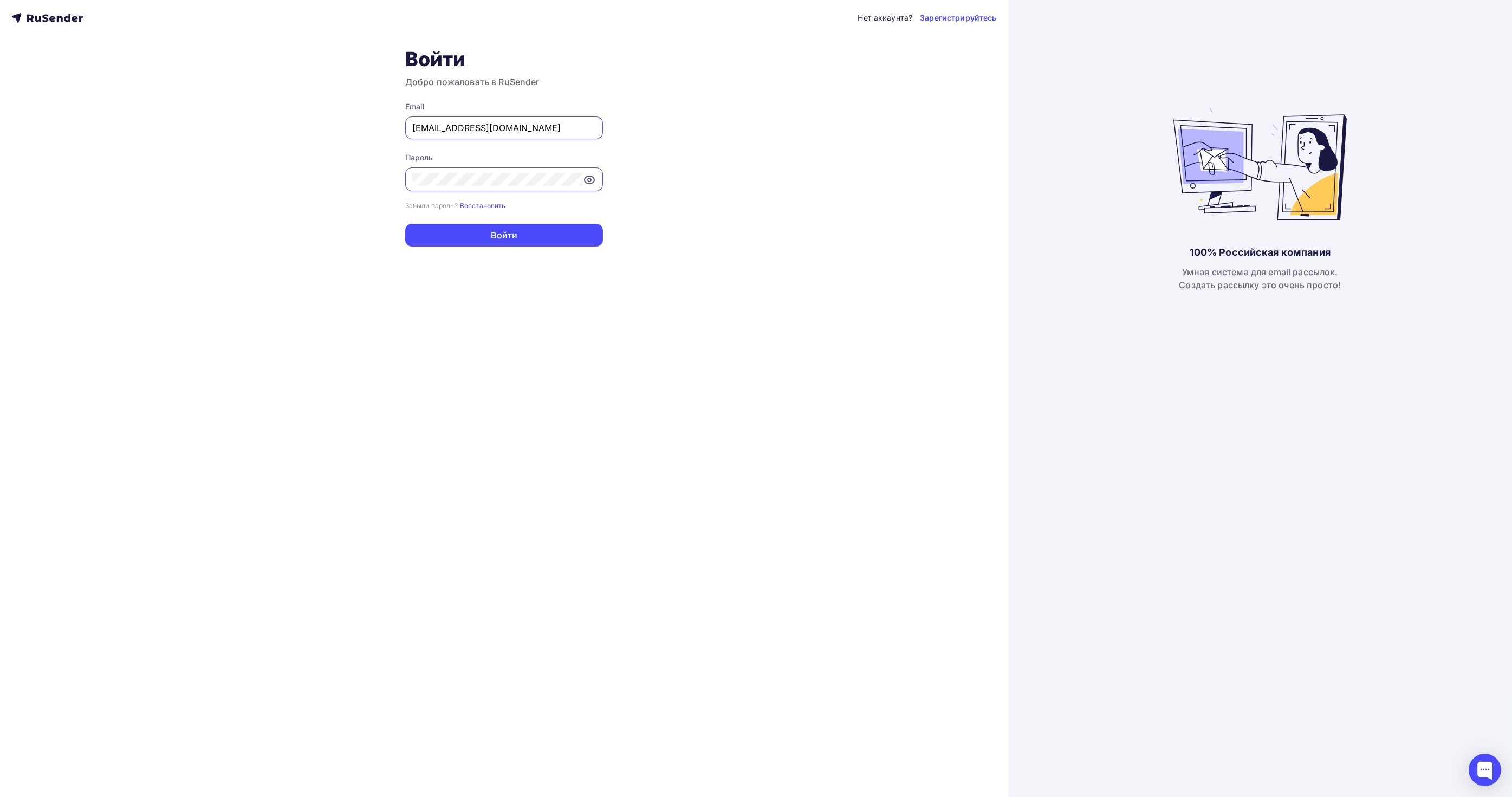
click at [424, 130] on input "[EMAIL_ADDRESS][DOMAIN_NAME]" at bounding box center [504, 128] width 184 height 13
paste input "gunkot"
click at [301, 177] on div "Нет аккаунта? Зарегистрируйтесь Войти Добро пожаловать в RuSender Email [EMAIL_…" at bounding box center [504, 398] width 1008 height 797
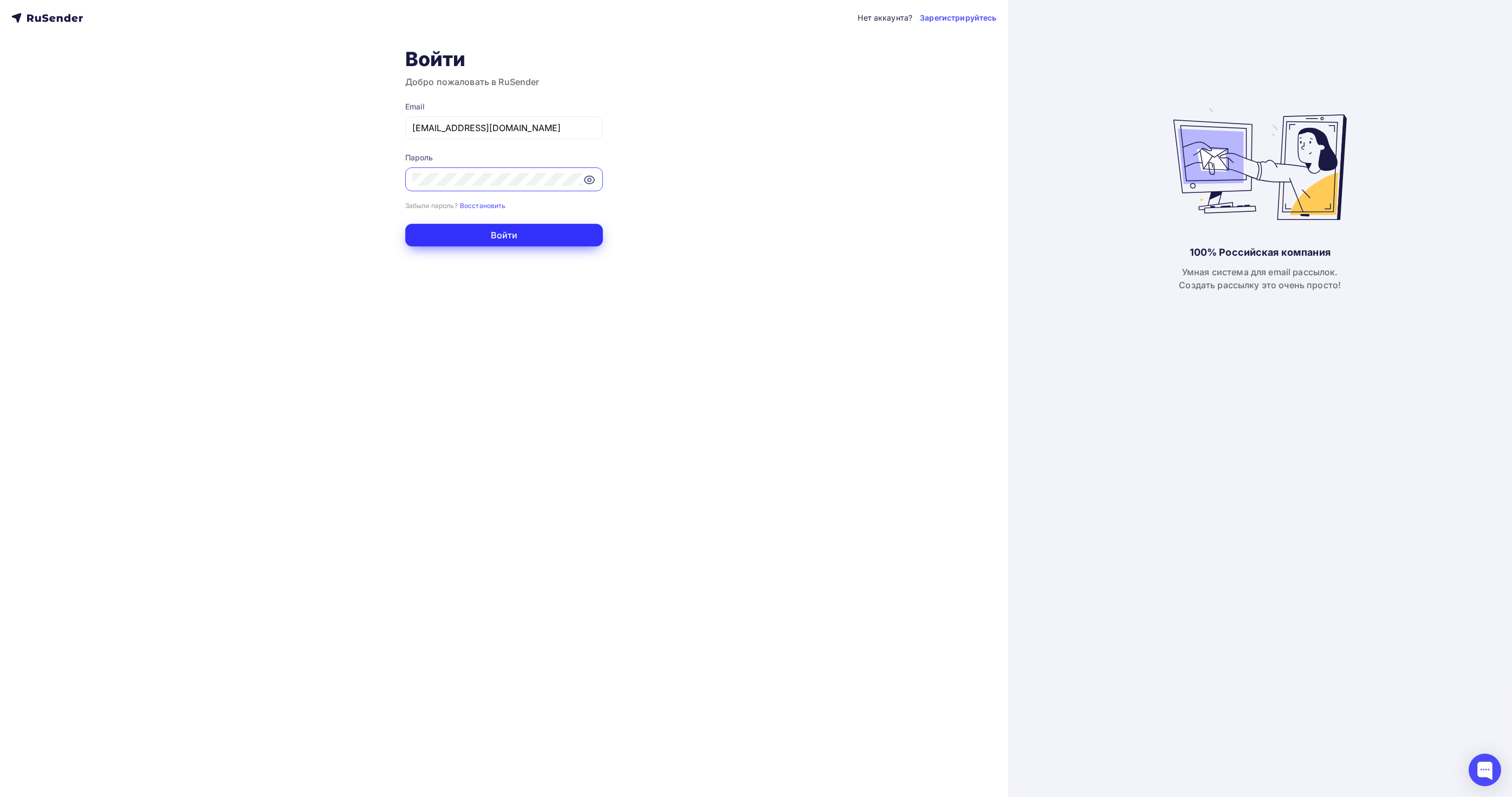
click at [479, 227] on button "Войти" at bounding box center [504, 235] width 198 height 23
drag, startPoint x: 412, startPoint y: 127, endPoint x: 360, endPoint y: 127, distance: 52.0
click at [360, 127] on div "Нет аккаунта? Зарегистрируйтесь Войти Добро пожаловать в RuSender Email [EMAIL_…" at bounding box center [504, 398] width 1008 height 797
click at [499, 131] on input "[EMAIL_ADDRESS][DOMAIN_NAME]" at bounding box center [504, 128] width 184 height 13
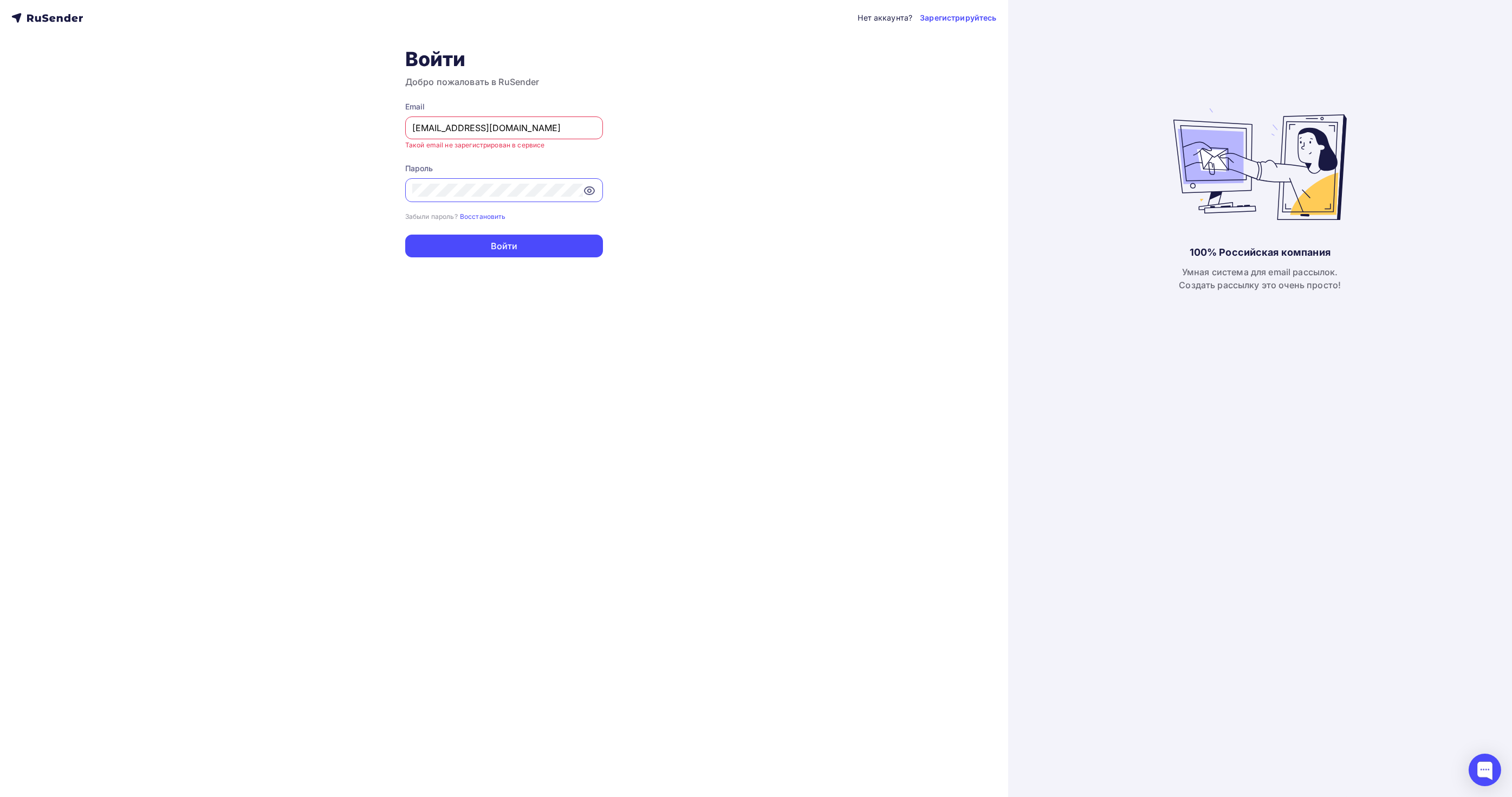
click at [499, 131] on input "[EMAIL_ADDRESS][DOMAIN_NAME]" at bounding box center [504, 128] width 184 height 13
paste input "gunkot@gw-serv"
click at [335, 316] on div "Нет аккаунта? Зарегистрируйтесь Войти Добро пожаловать в RuSender Email [EMAIL_…" at bounding box center [504, 398] width 1008 height 797
drag, startPoint x: 415, startPoint y: 129, endPoint x: 290, endPoint y: 127, distance: 125.0
click at [293, 127] on div "Нет аккаунта? Зарегистрируйтесь Войти Добро пожаловать в RuSender Email [EMAIL_…" at bounding box center [504, 398] width 1008 height 797
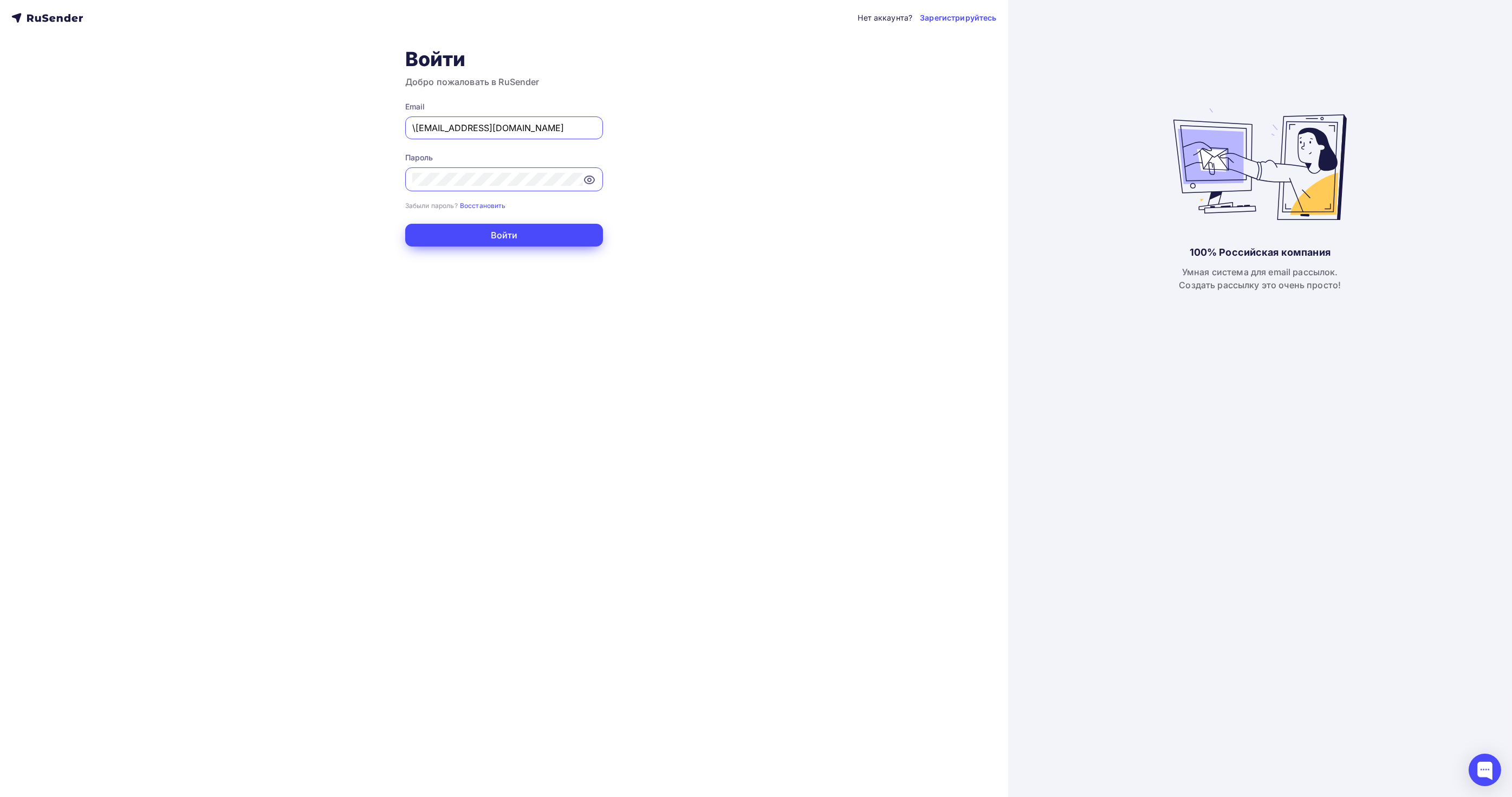
click at [405, 224] on button "Войти" at bounding box center [504, 235] width 198 height 23
type input "[EMAIL_ADDRESS][DOMAIN_NAME]"
click at [477, 228] on button "Войти" at bounding box center [504, 235] width 198 height 23
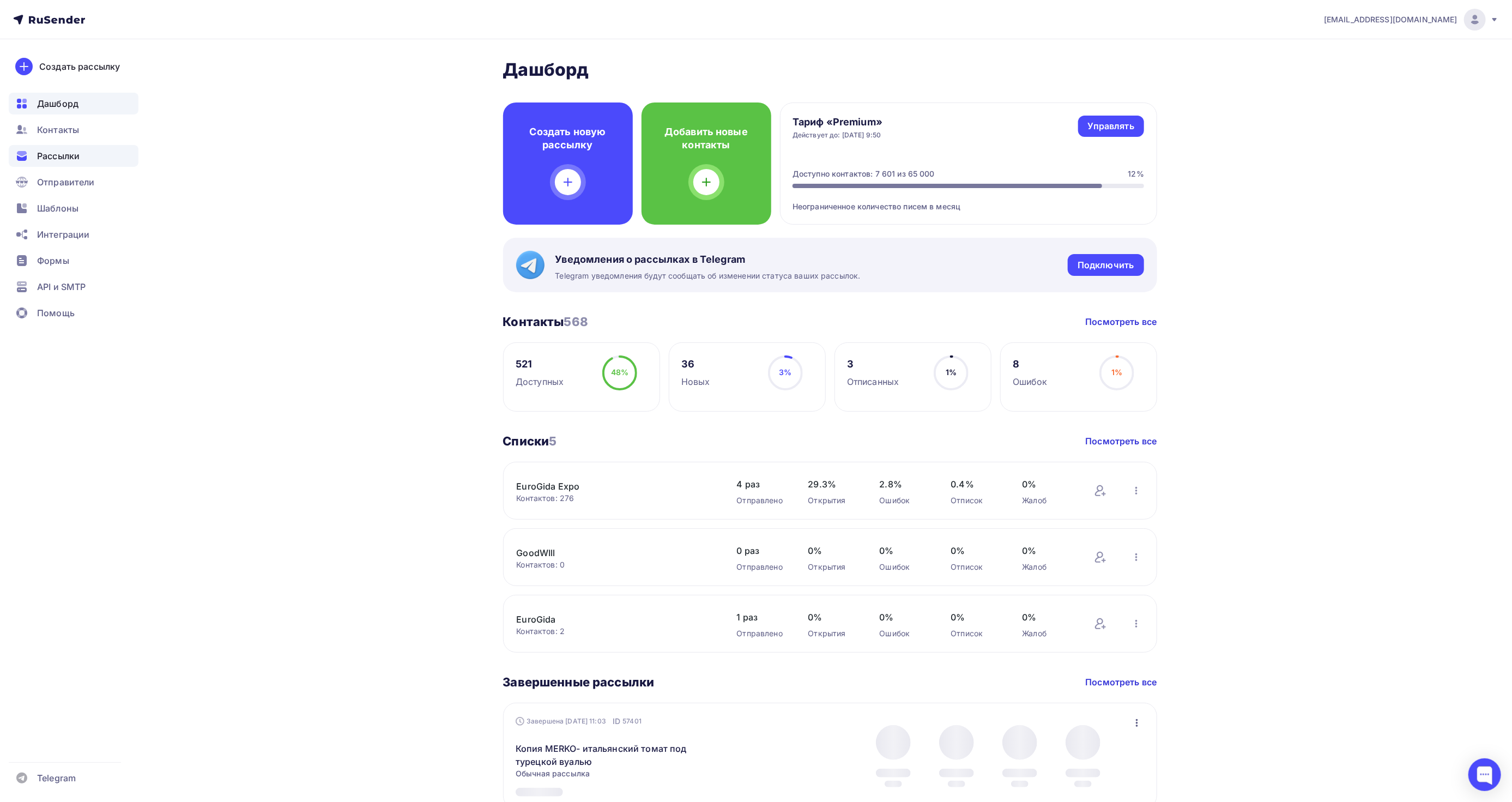
click at [64, 158] on span "Рассылки" at bounding box center [58, 156] width 43 height 13
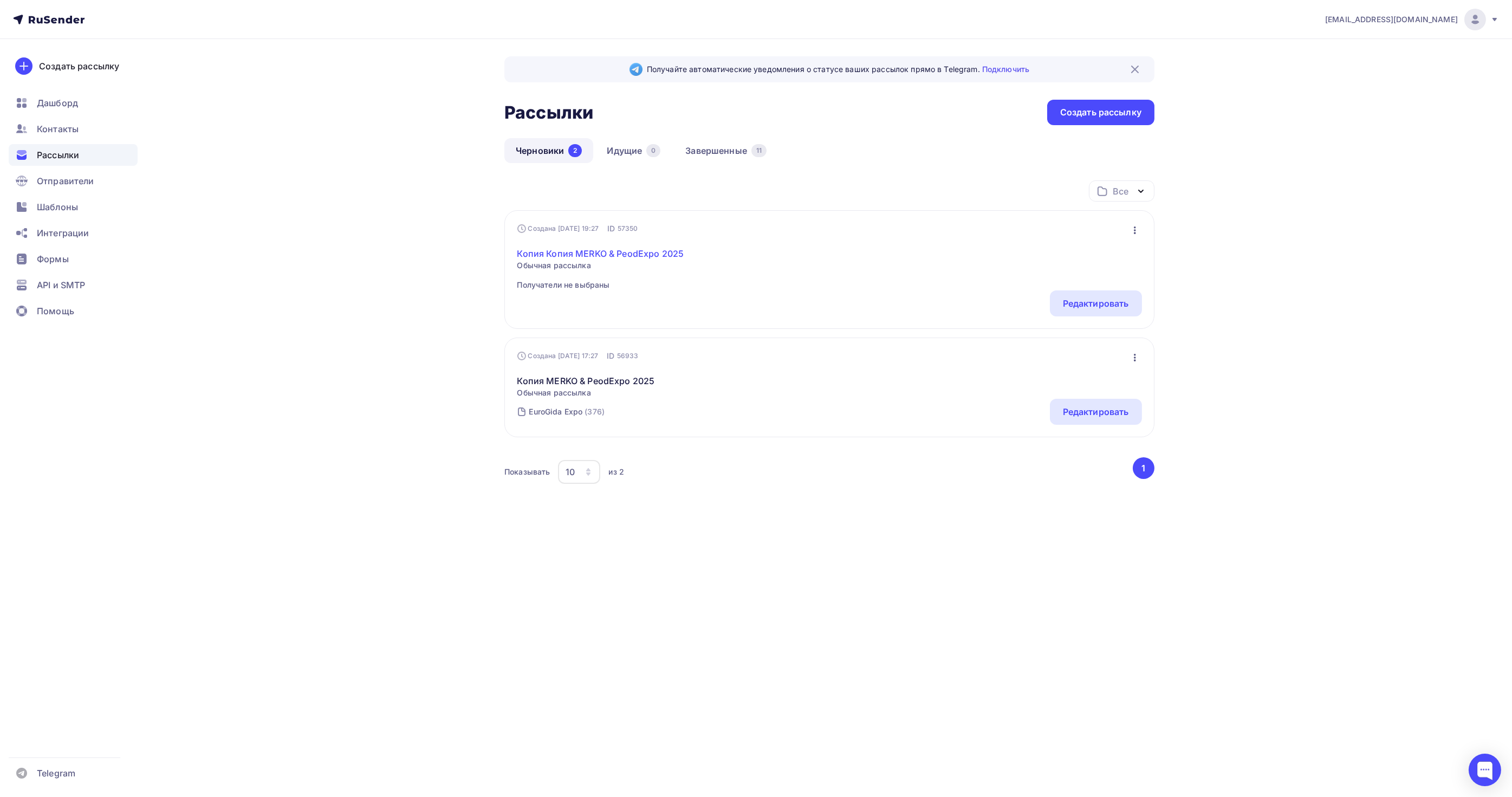
click at [674, 249] on link "Копия Копия MERKO & PeodExpo 2025" at bounding box center [600, 254] width 167 height 13
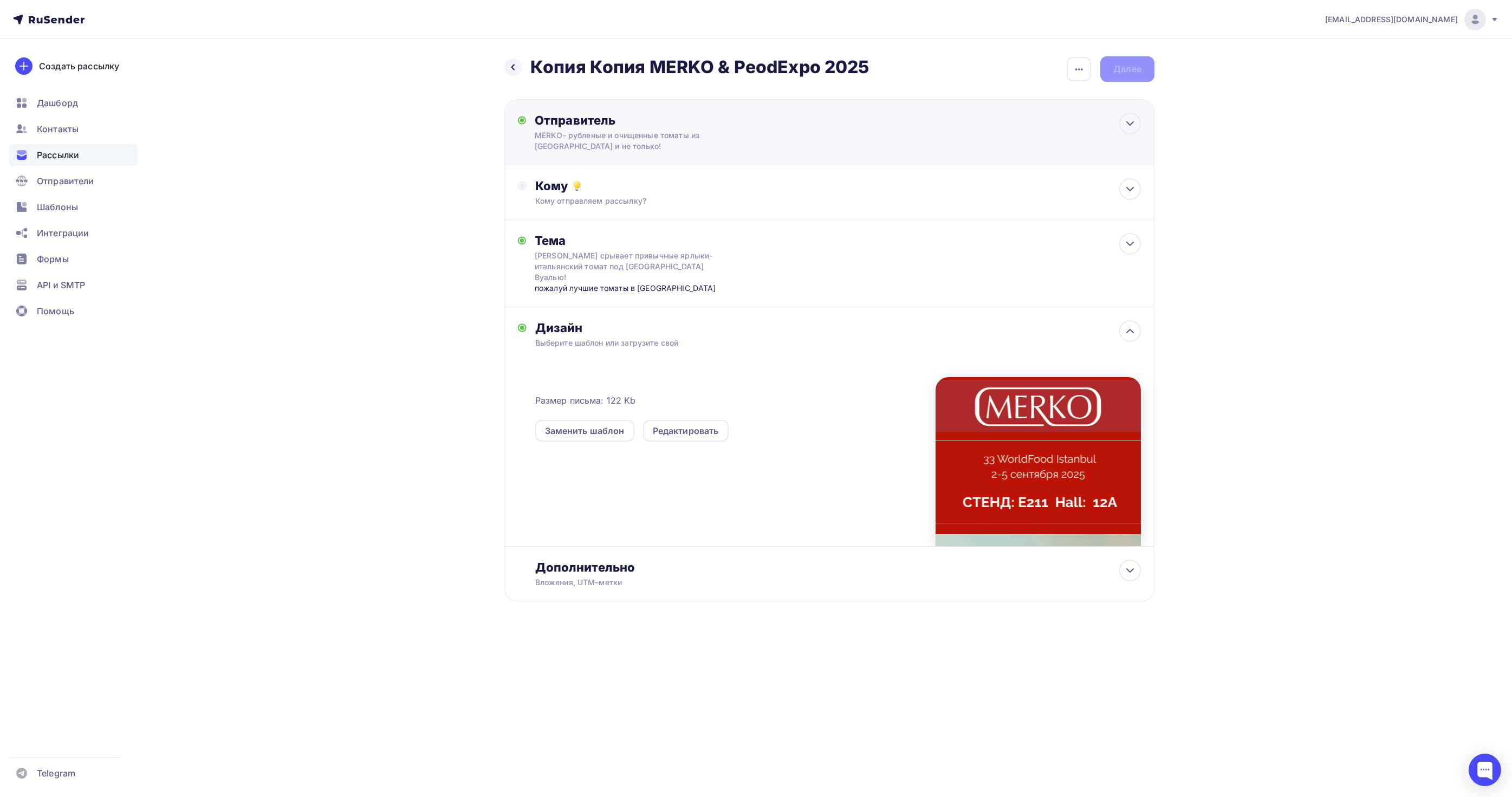
drag, startPoint x: 706, startPoint y: 137, endPoint x: 726, endPoint y: 139, distance: 20.1
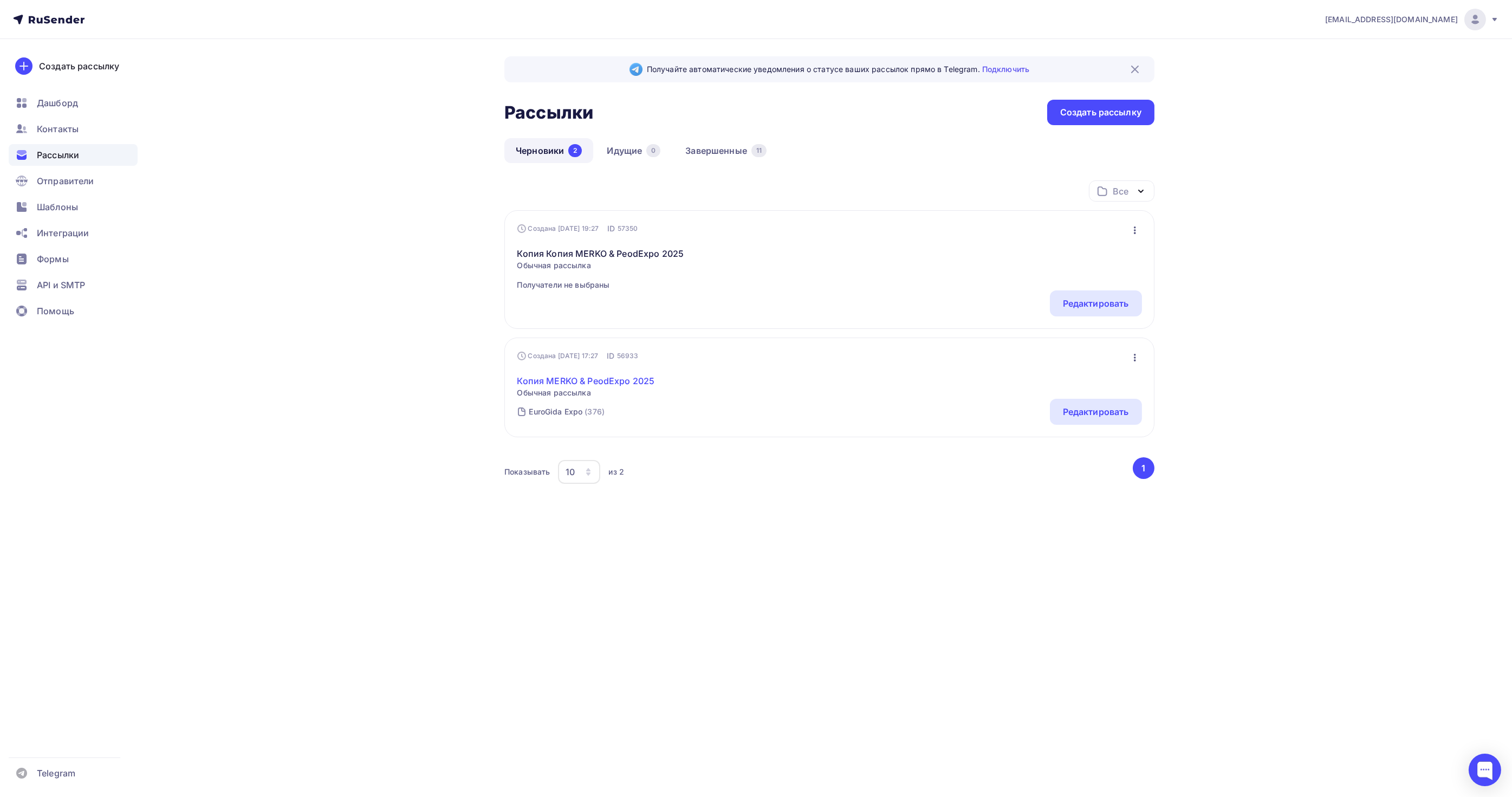
click at [636, 383] on link "Копия MERKO & PeodExpo 2025" at bounding box center [586, 381] width 137 height 13
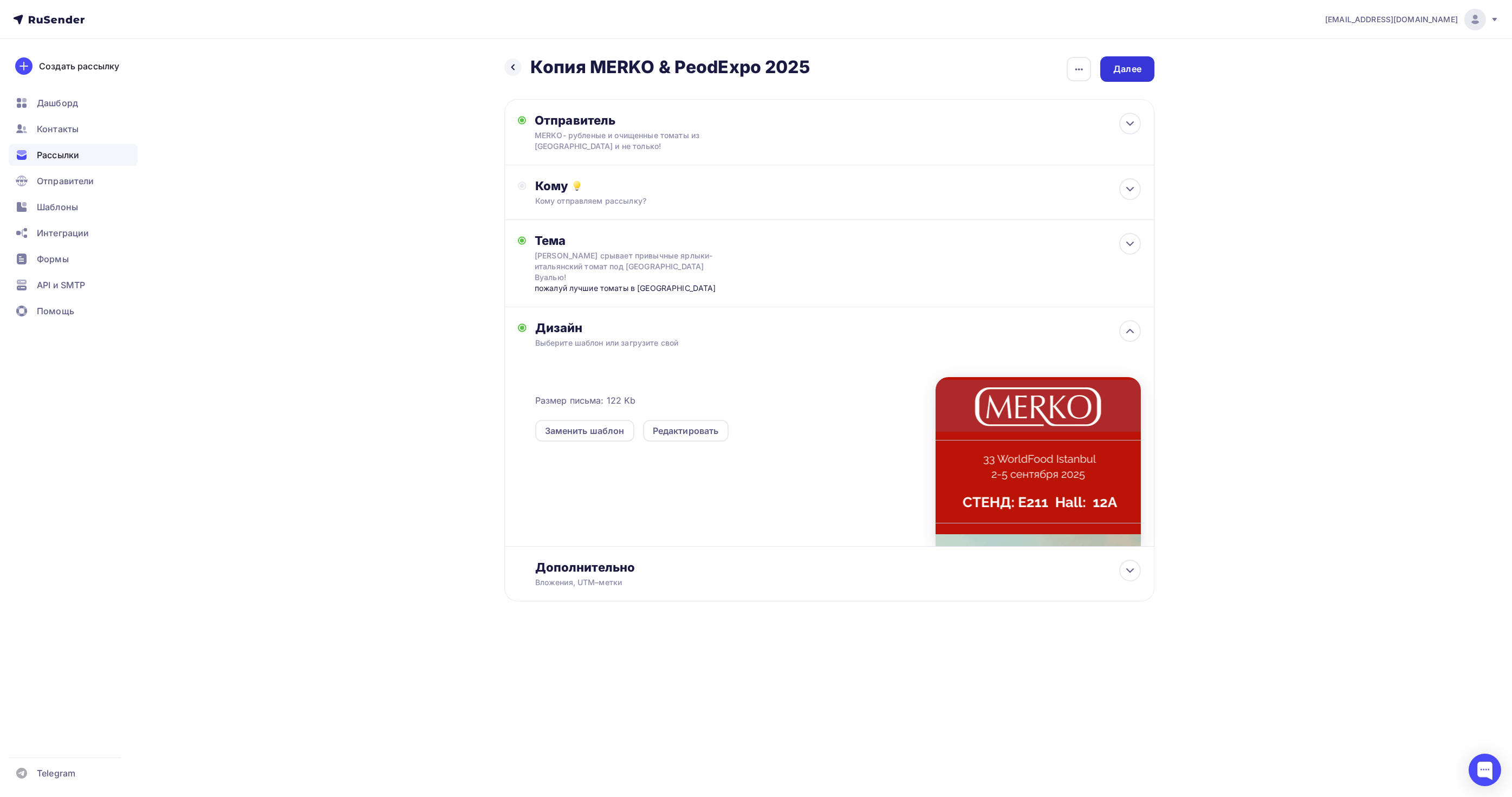
click at [1136, 60] on div "Далее" at bounding box center [1128, 69] width 54 height 25
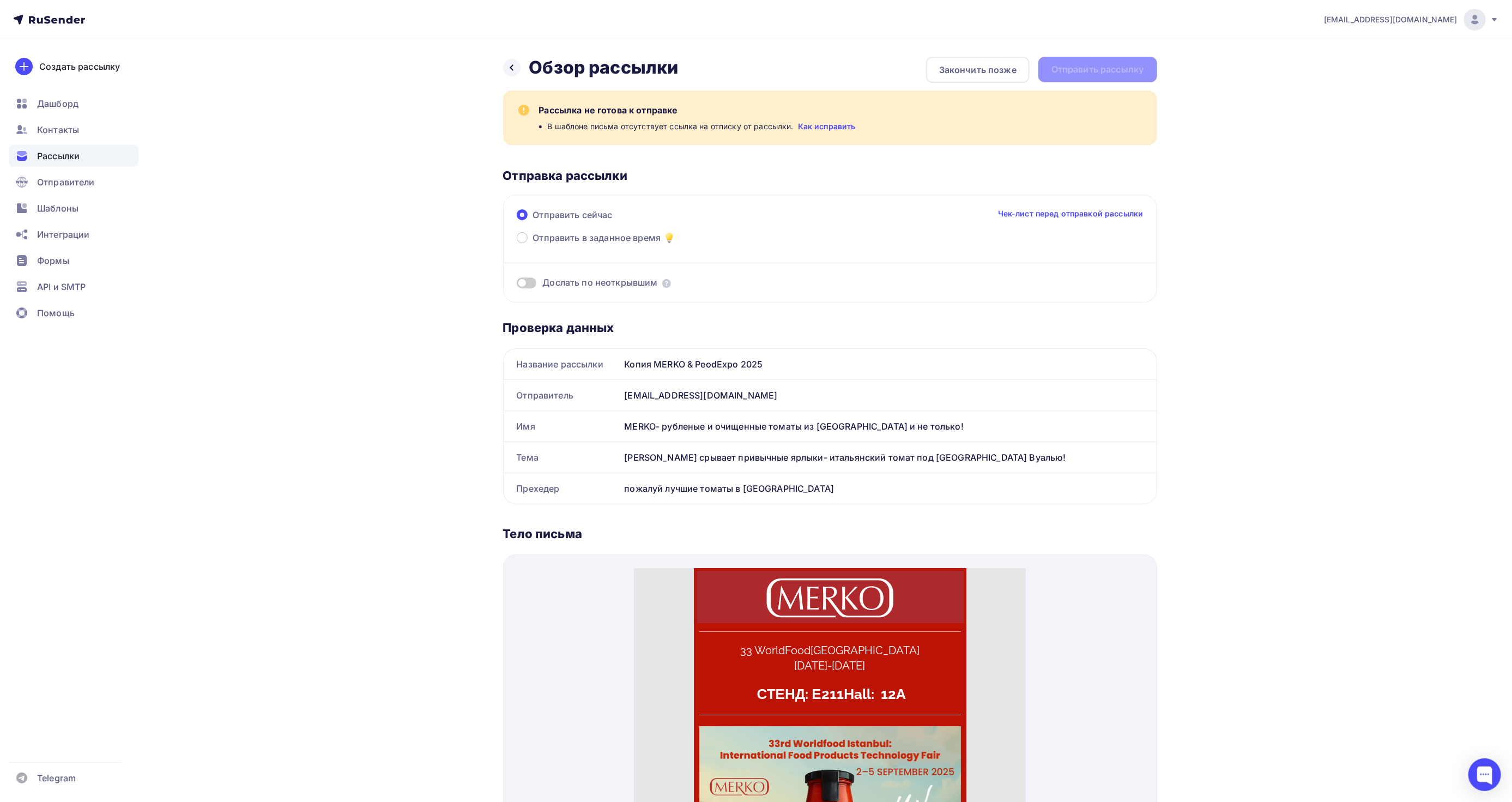
drag, startPoint x: 913, startPoint y: 287, endPoint x: 933, endPoint y: 285, distance: 20.1
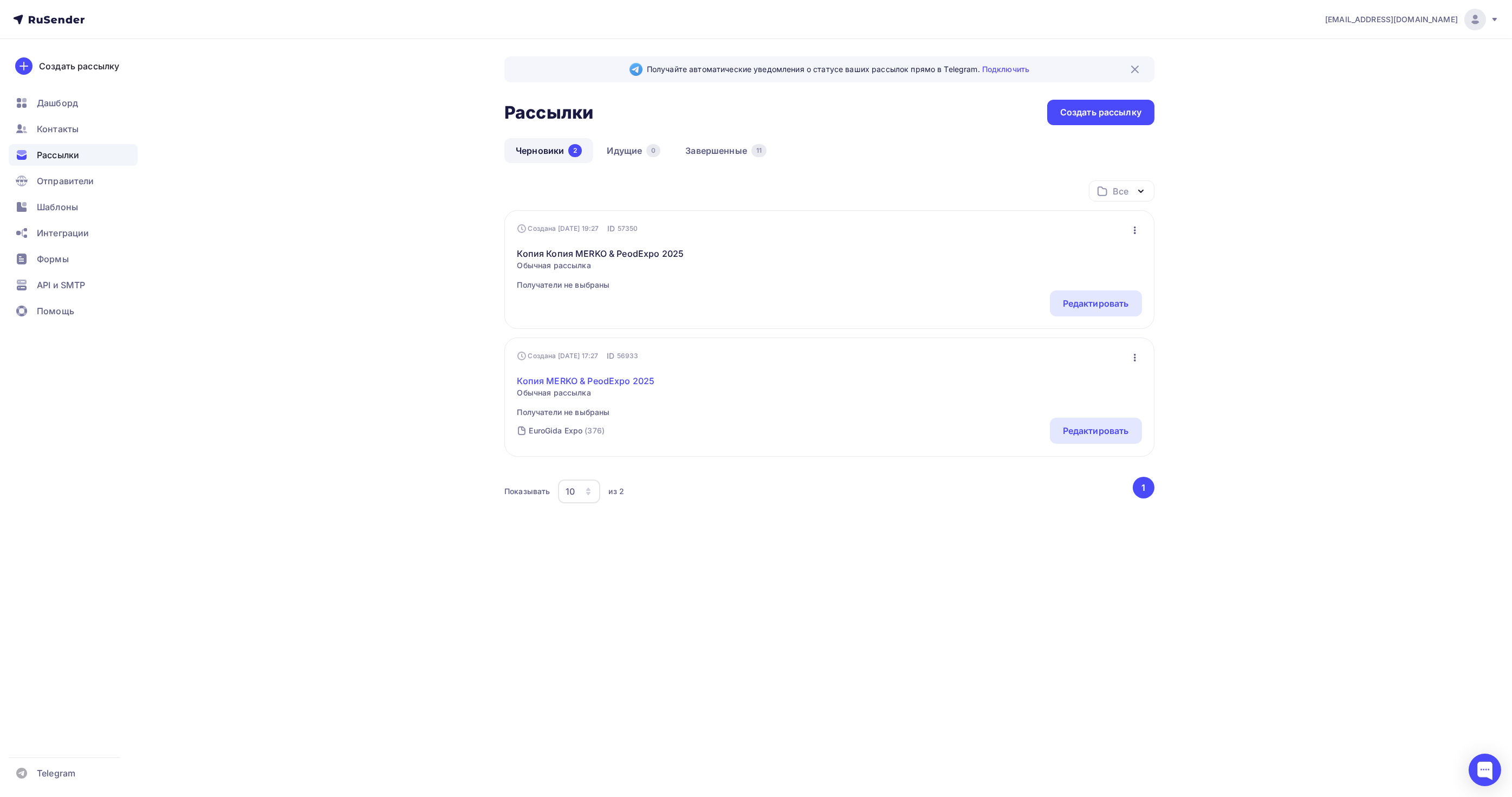
click at [622, 380] on link "Копия MERKO & PeodExpo 2025" at bounding box center [586, 381] width 137 height 13
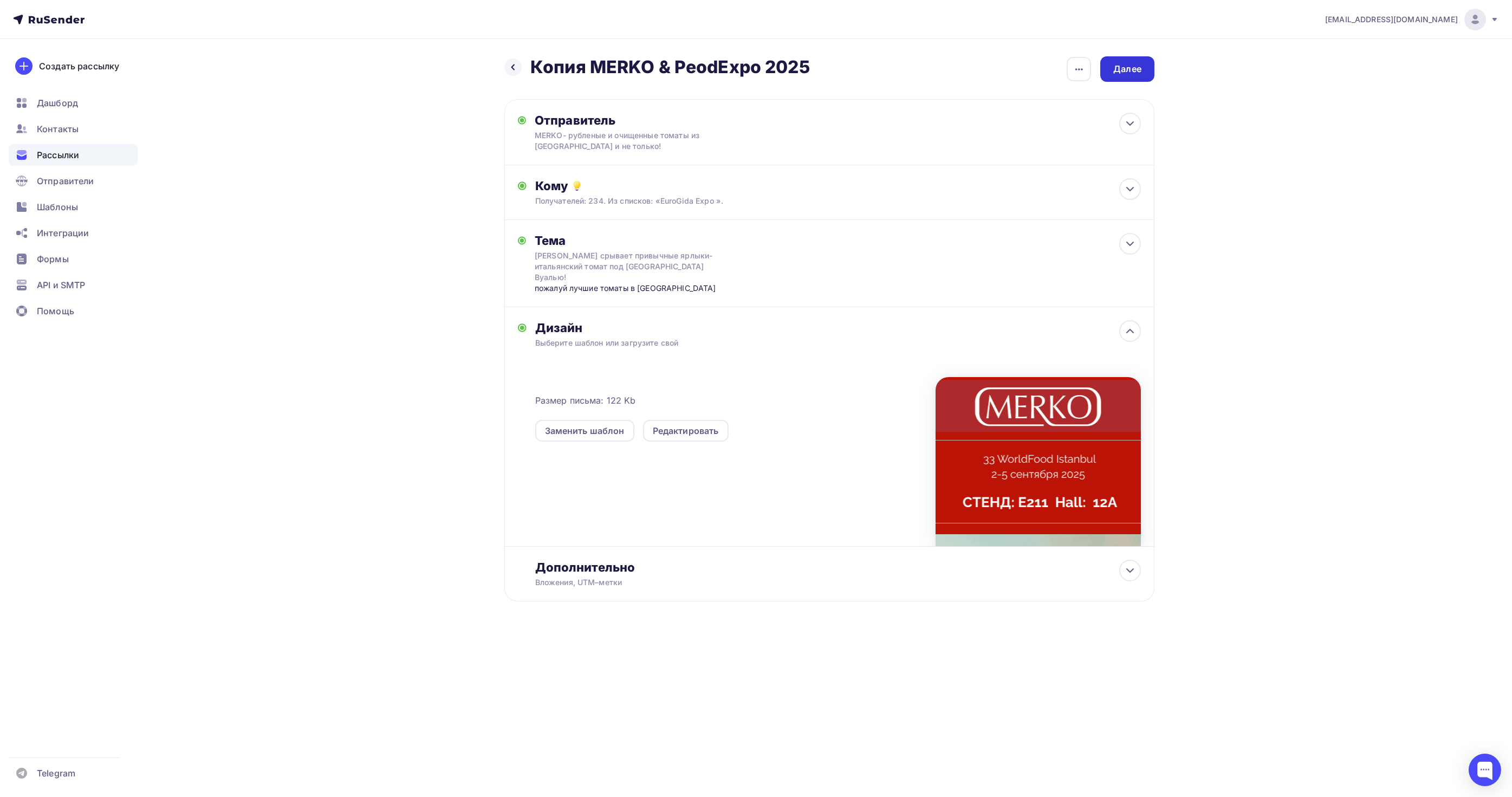
click at [1136, 65] on div "Далее" at bounding box center [1128, 69] width 28 height 12
